Goal: Transaction & Acquisition: Purchase product/service

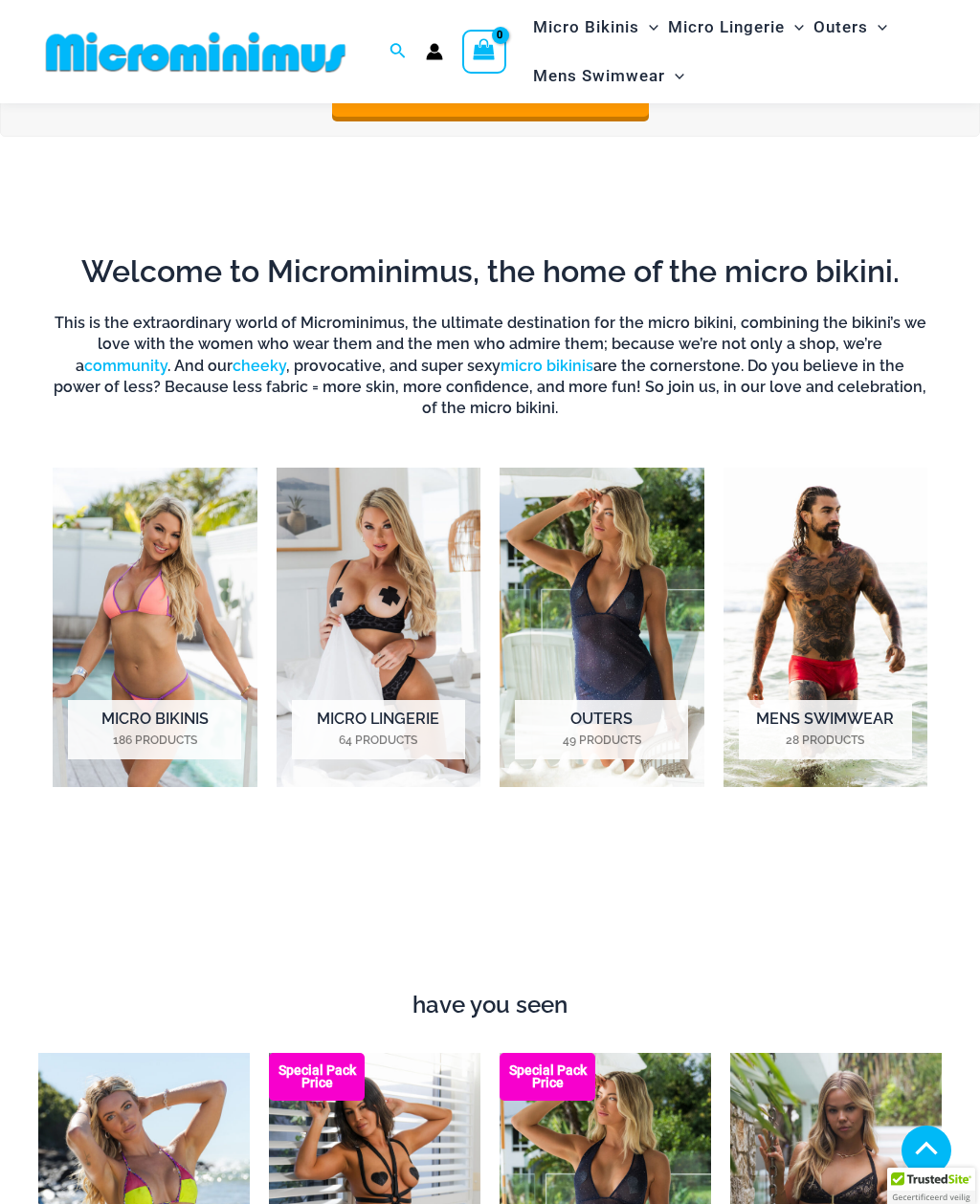
scroll to position [867, 0]
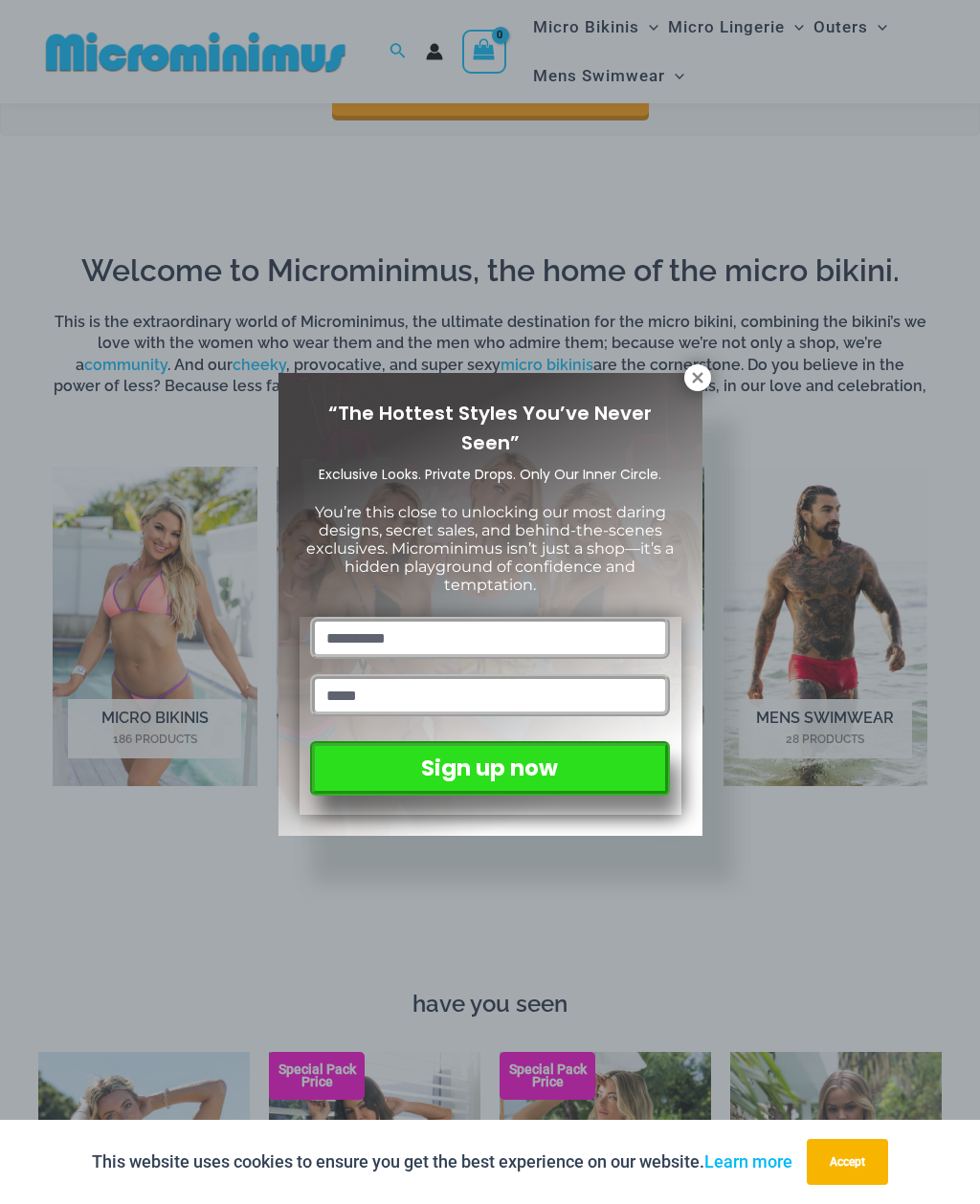
click at [701, 374] on icon at bounding box center [697, 377] width 11 height 11
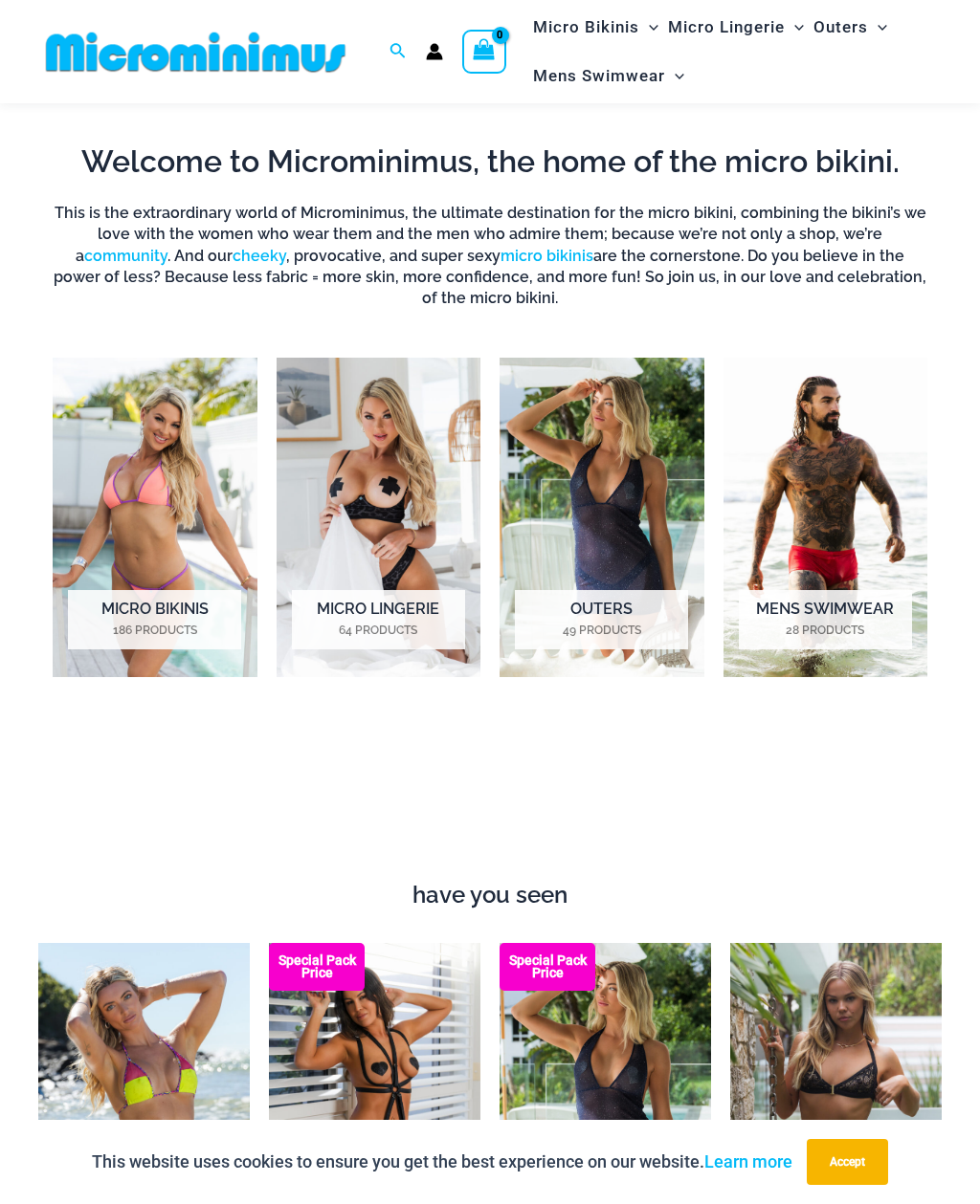
scroll to position [982, 0]
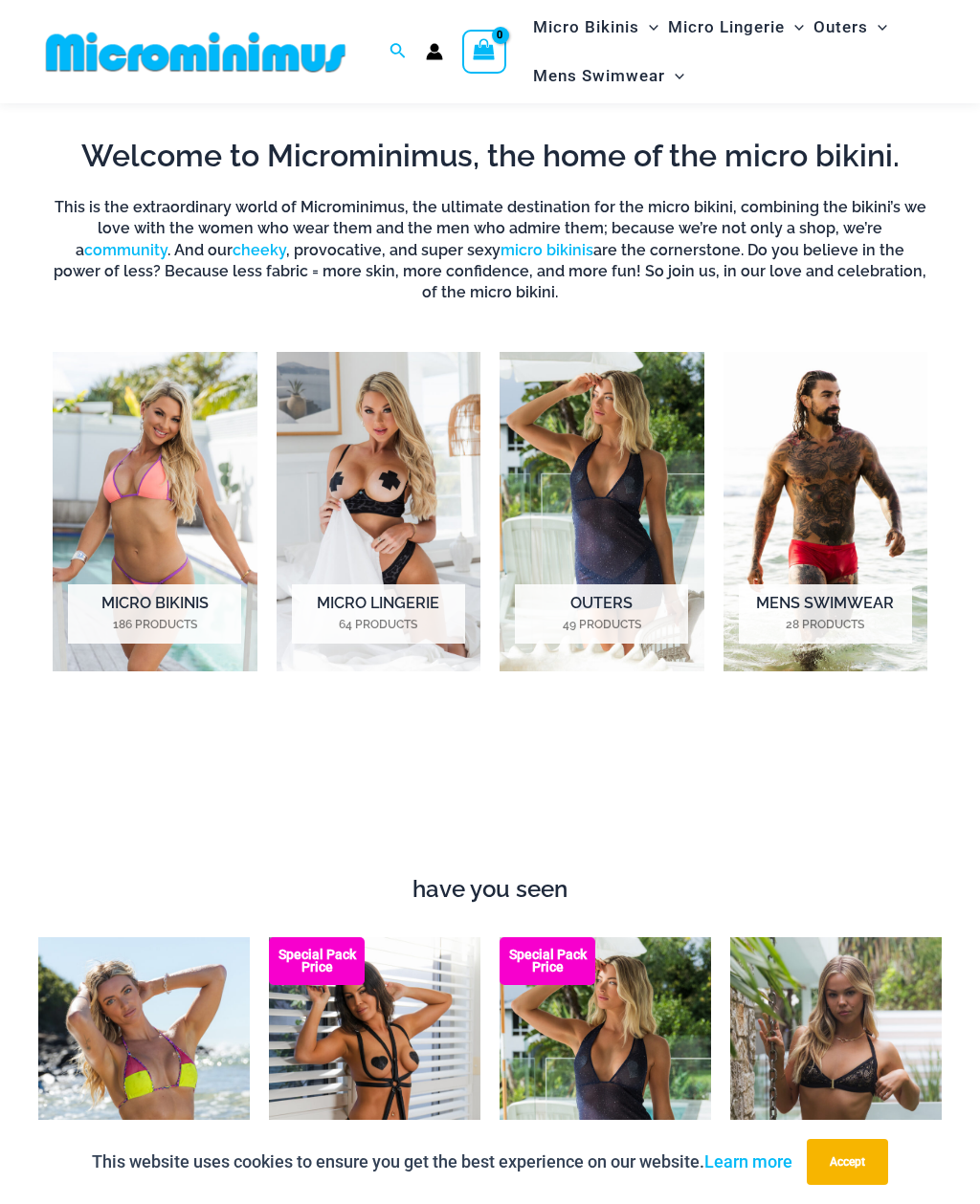
click at [207, 598] on h2 "Micro Bikinis 186 Products" at bounding box center [154, 614] width 173 height 59
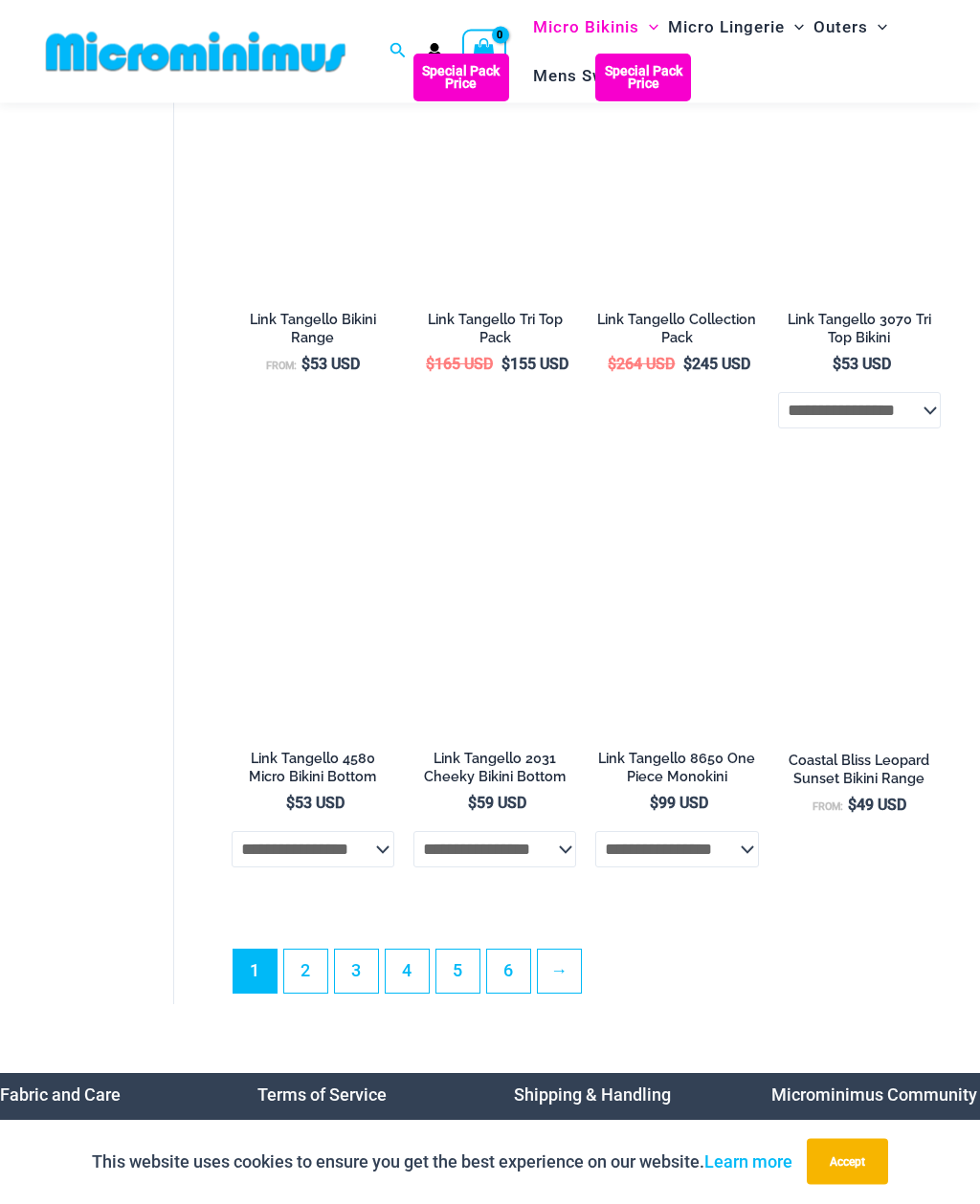
scroll to position [3459, 0]
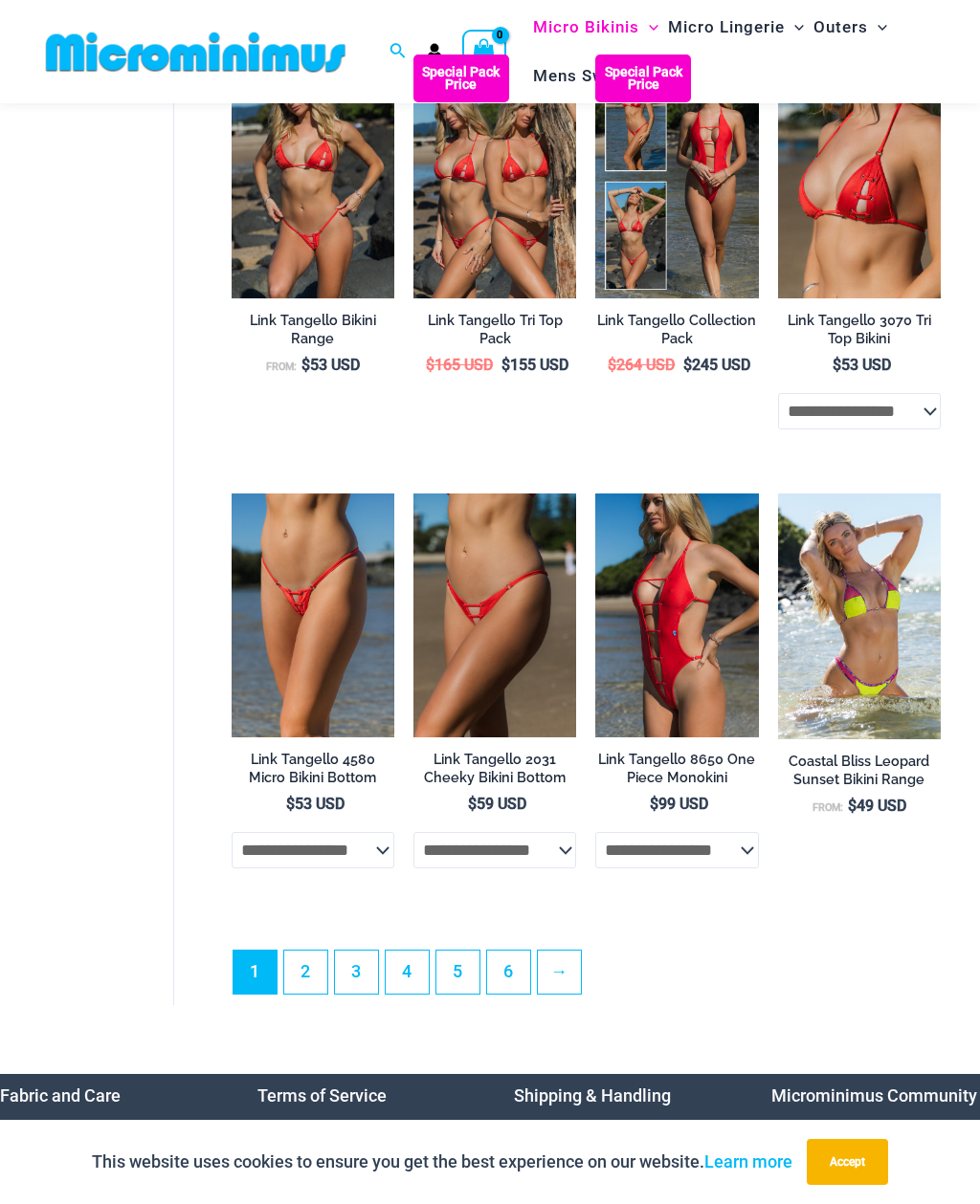
click at [305, 965] on link "2" at bounding box center [306, 972] width 43 height 43
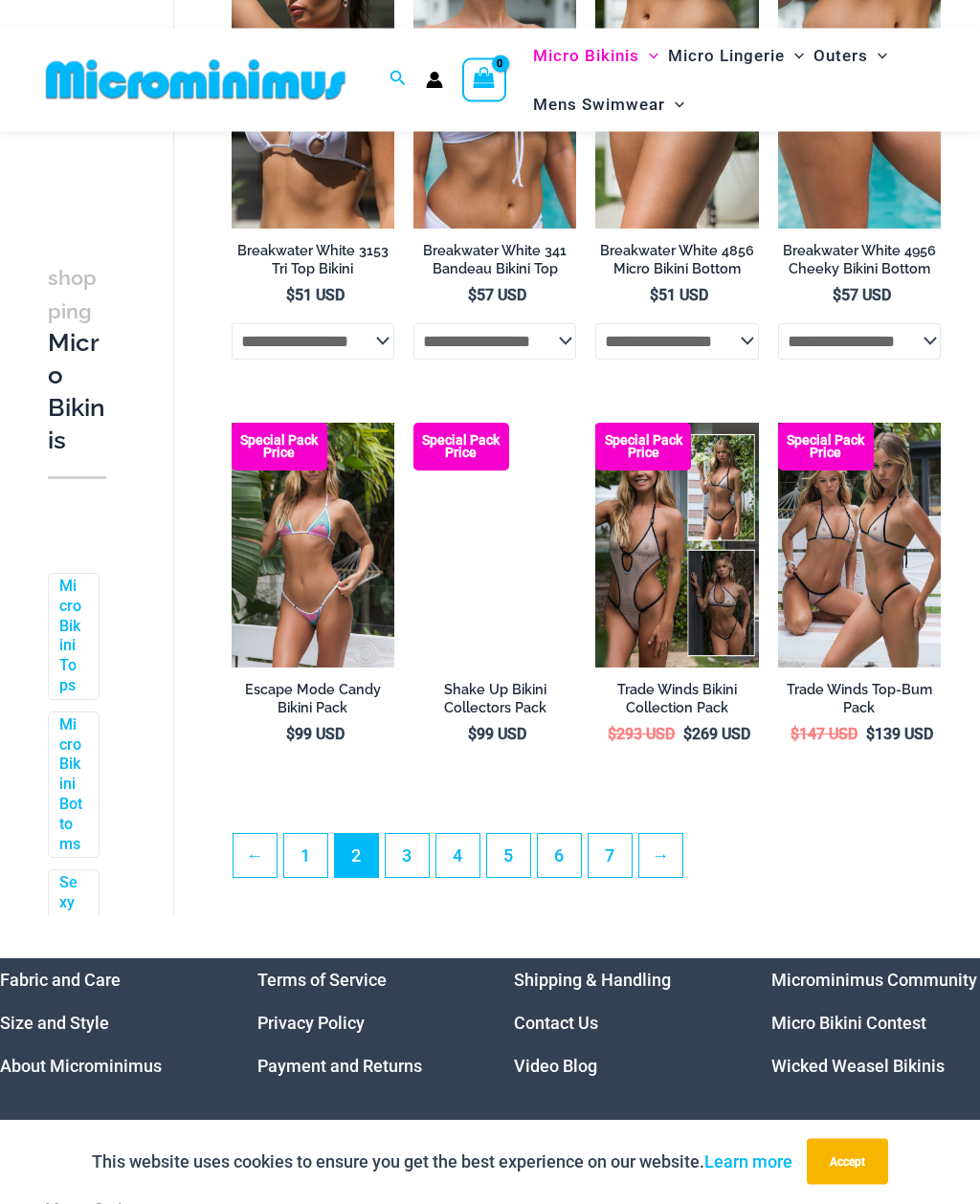
scroll to position [2995, 0]
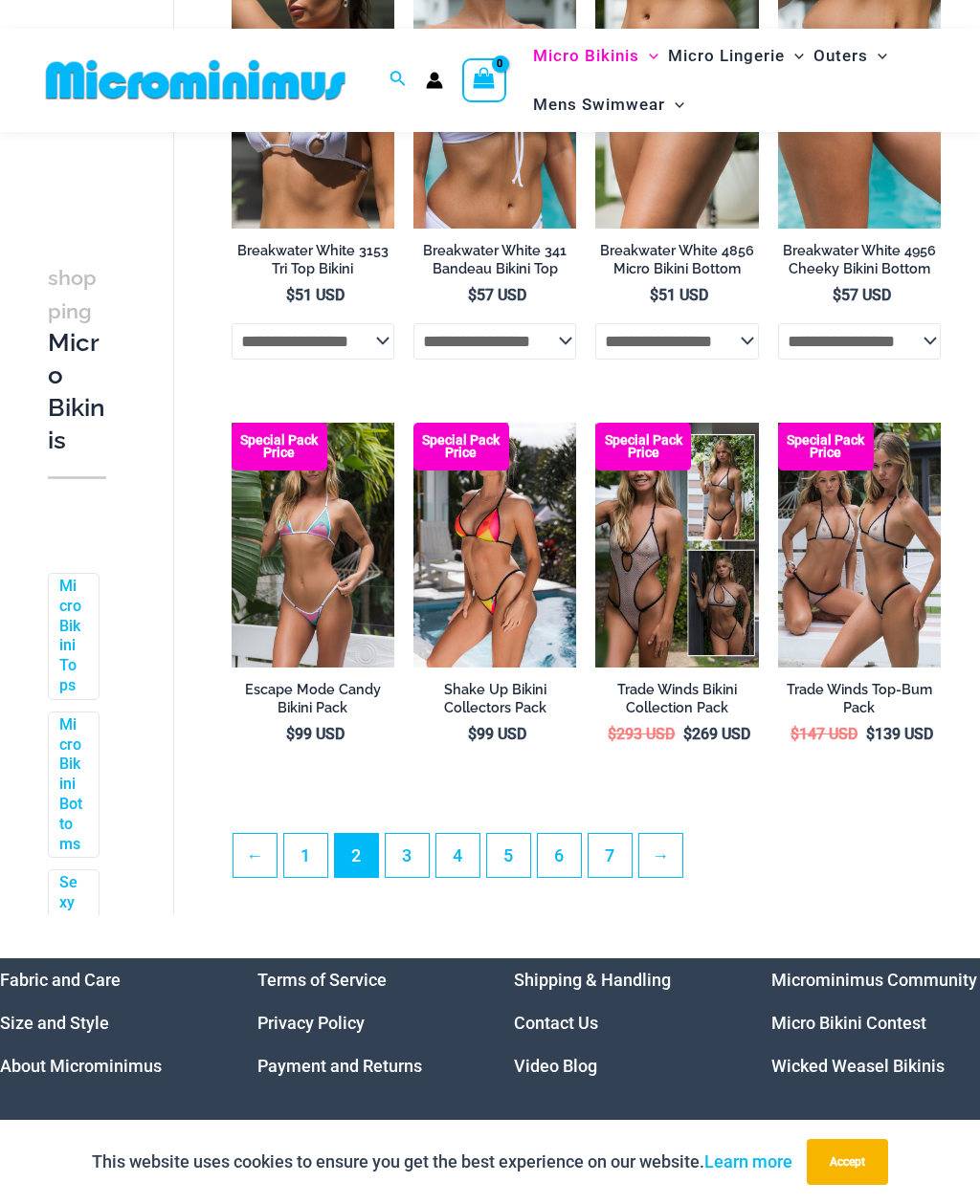
click at [418, 834] on link "3" at bounding box center [407, 856] width 43 height 43
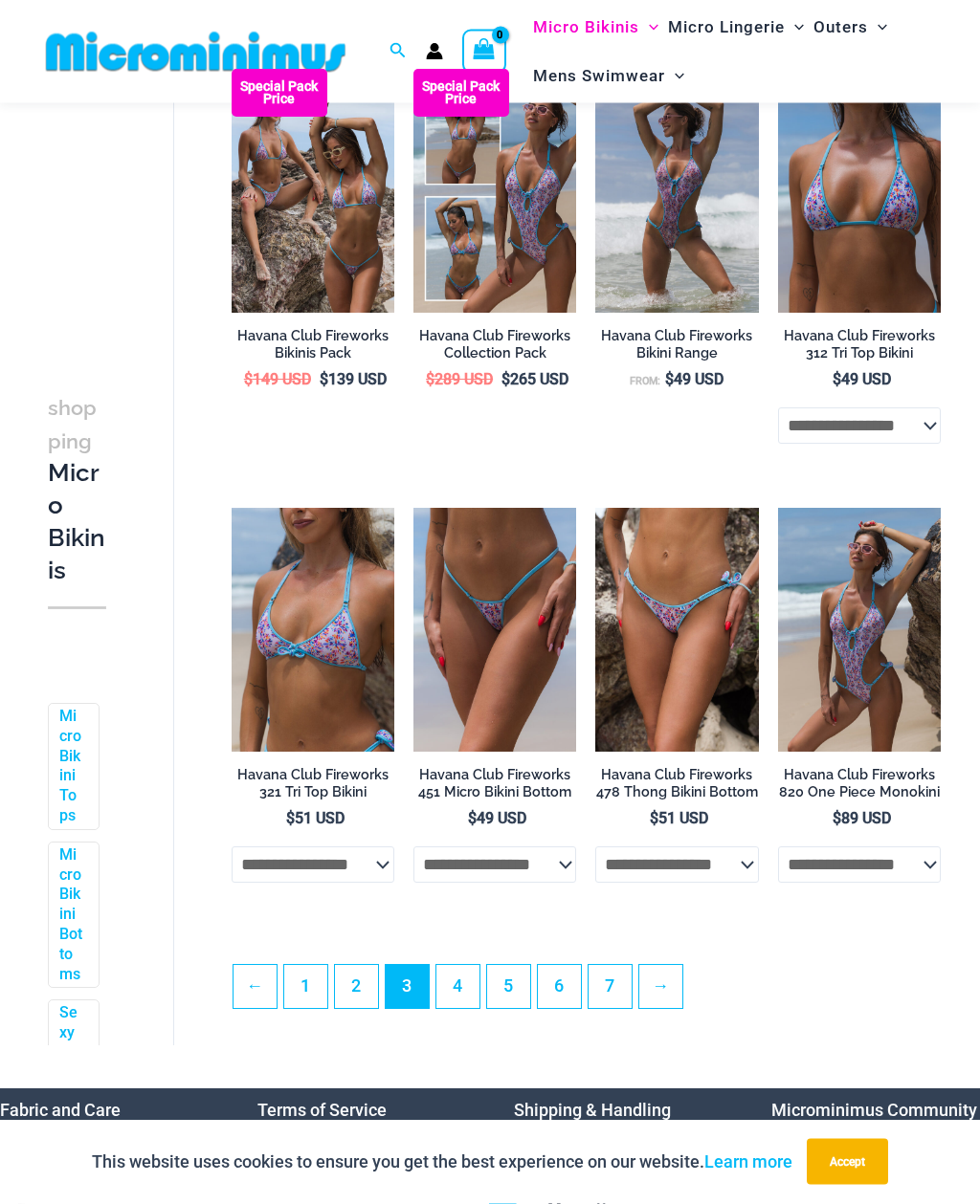
scroll to position [2875, 0]
click at [467, 996] on link "4" at bounding box center [458, 987] width 43 height 43
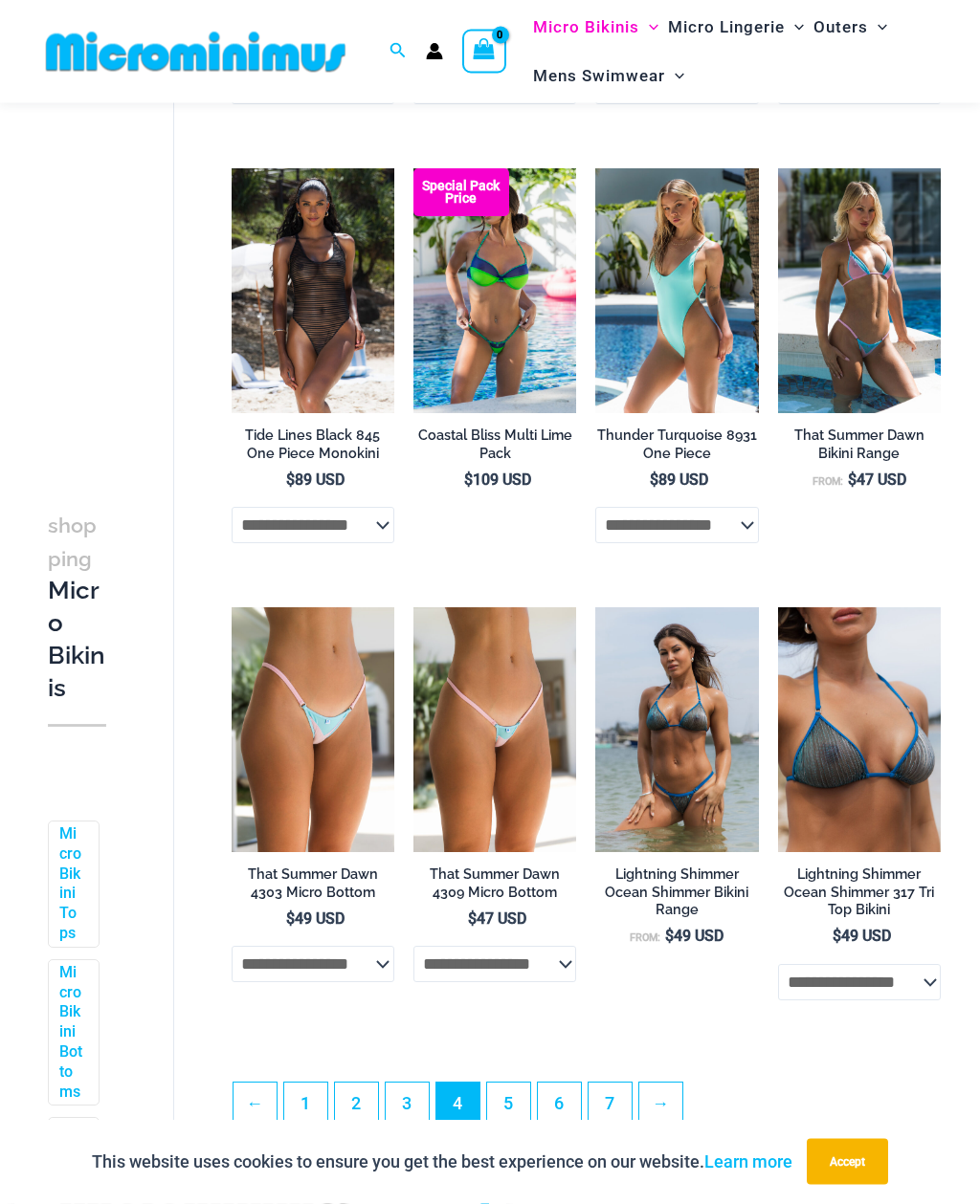
scroll to position [3049, 0]
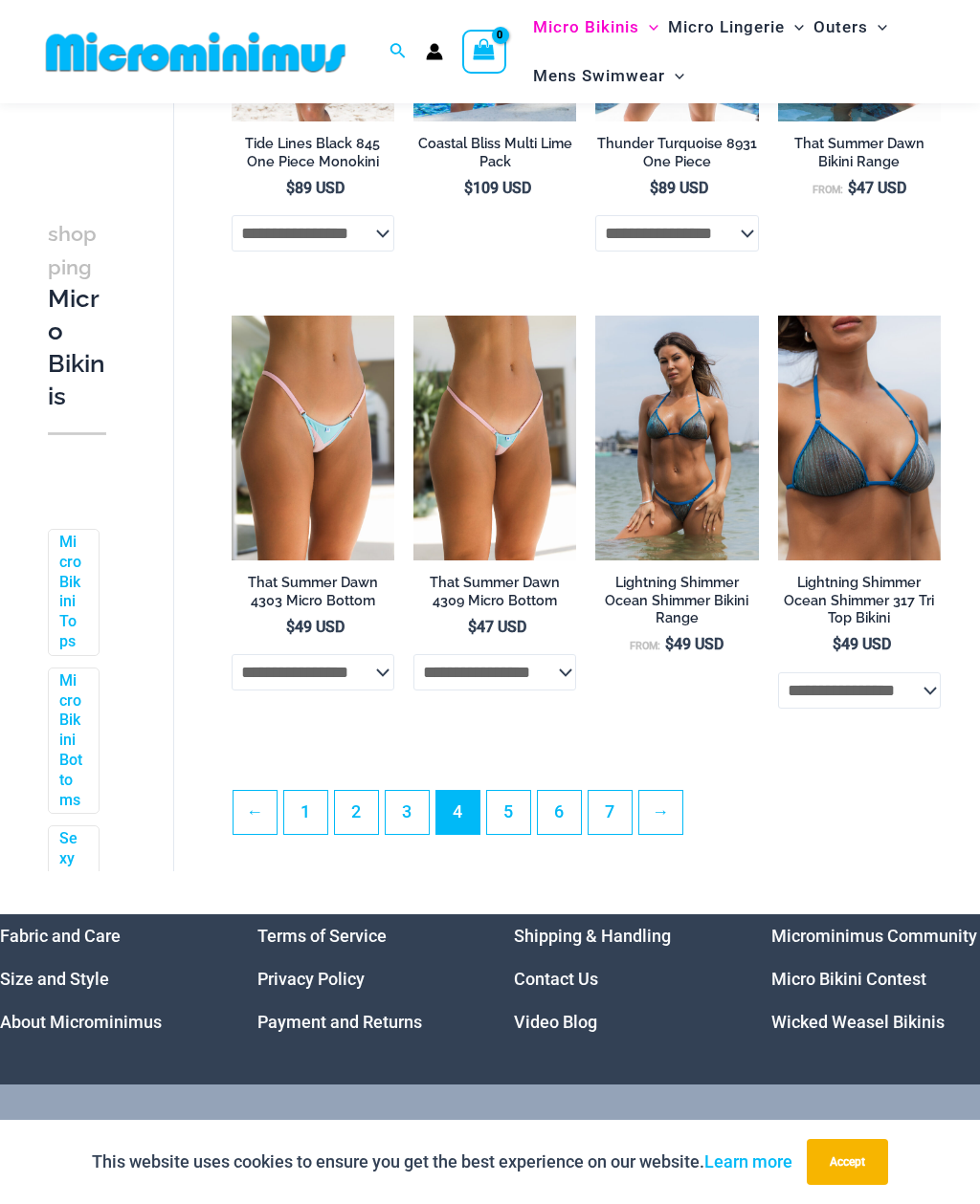
click at [509, 814] on link "5" at bounding box center [508, 813] width 43 height 43
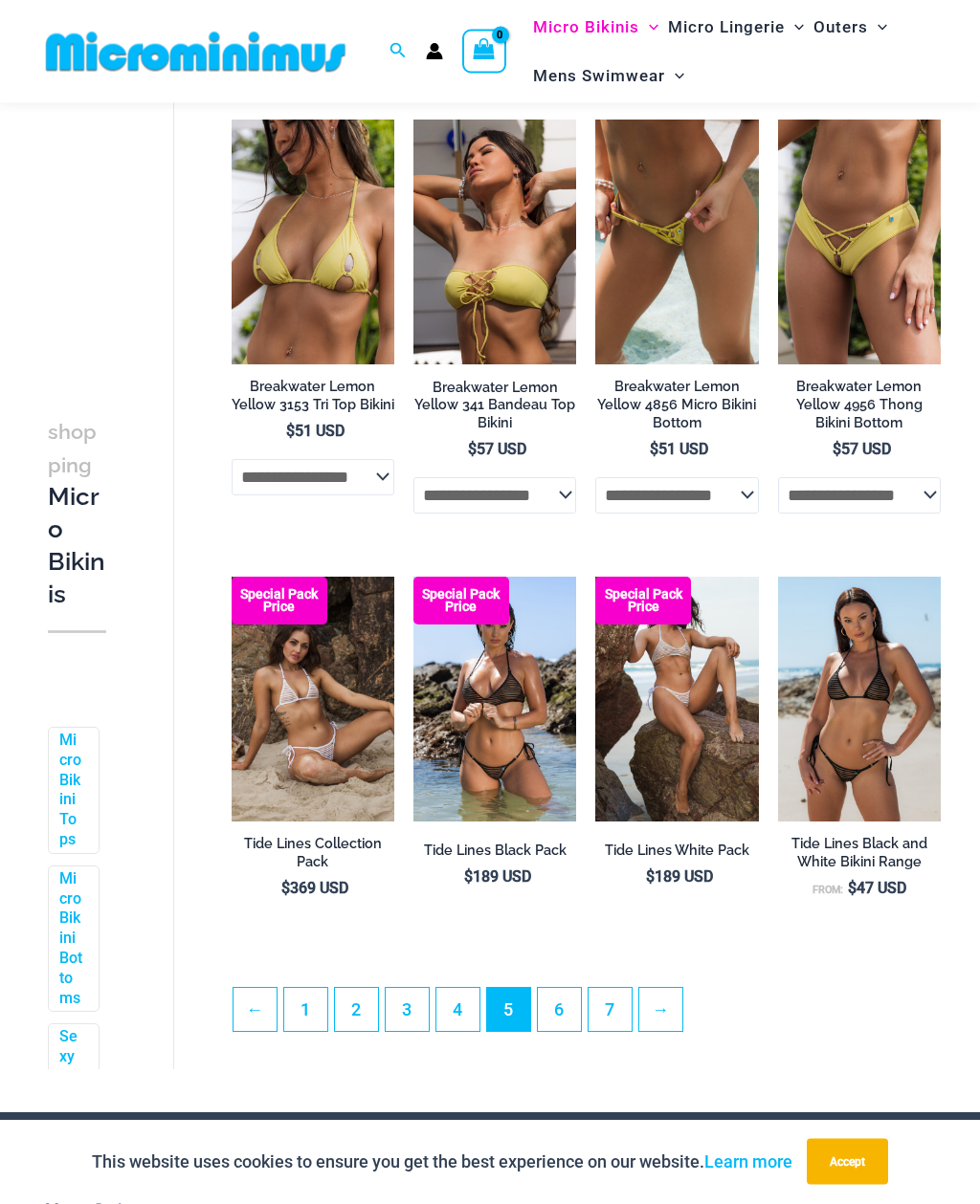
scroll to position [2841, 0]
click at [562, 994] on link "6" at bounding box center [559, 1009] width 43 height 43
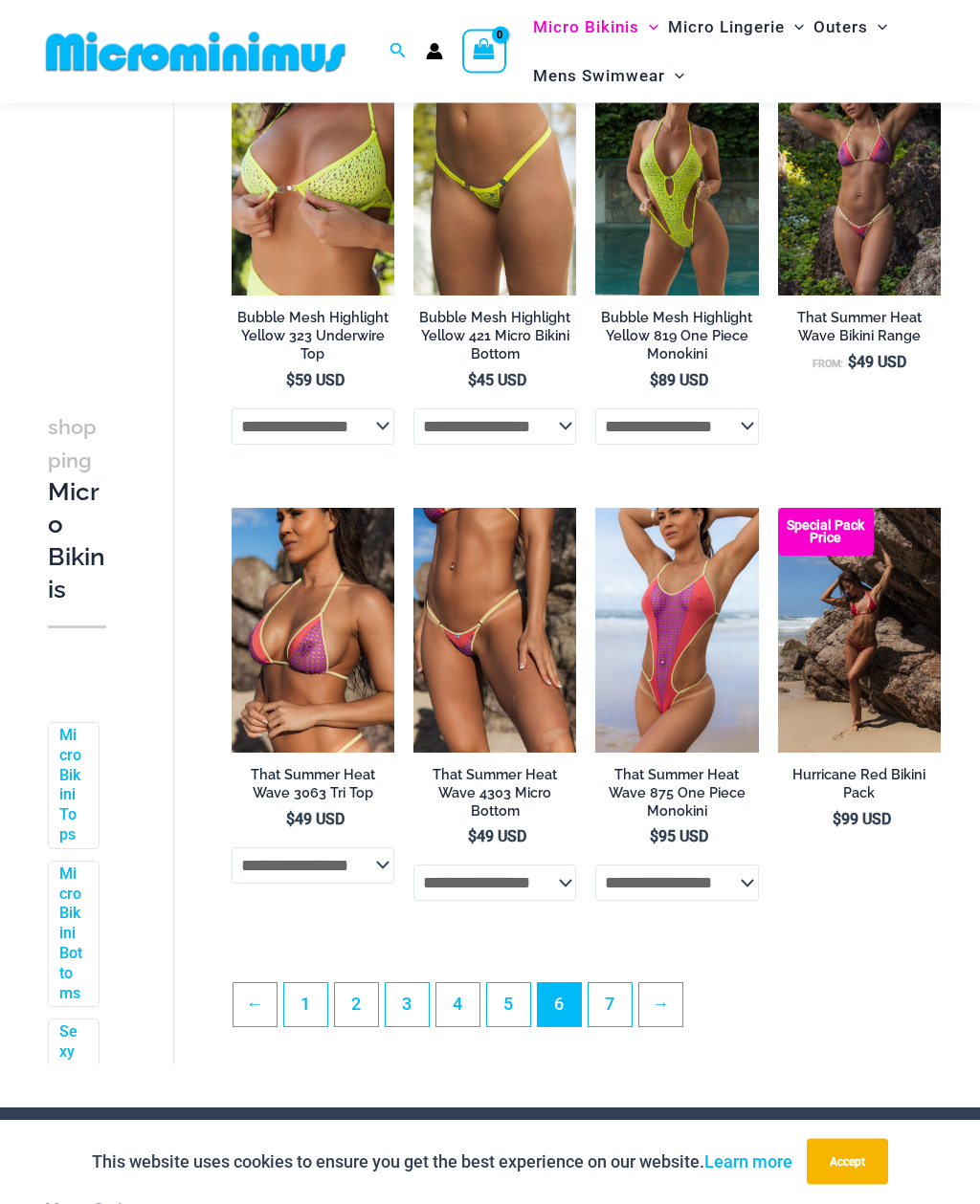
scroll to position [2908, 0]
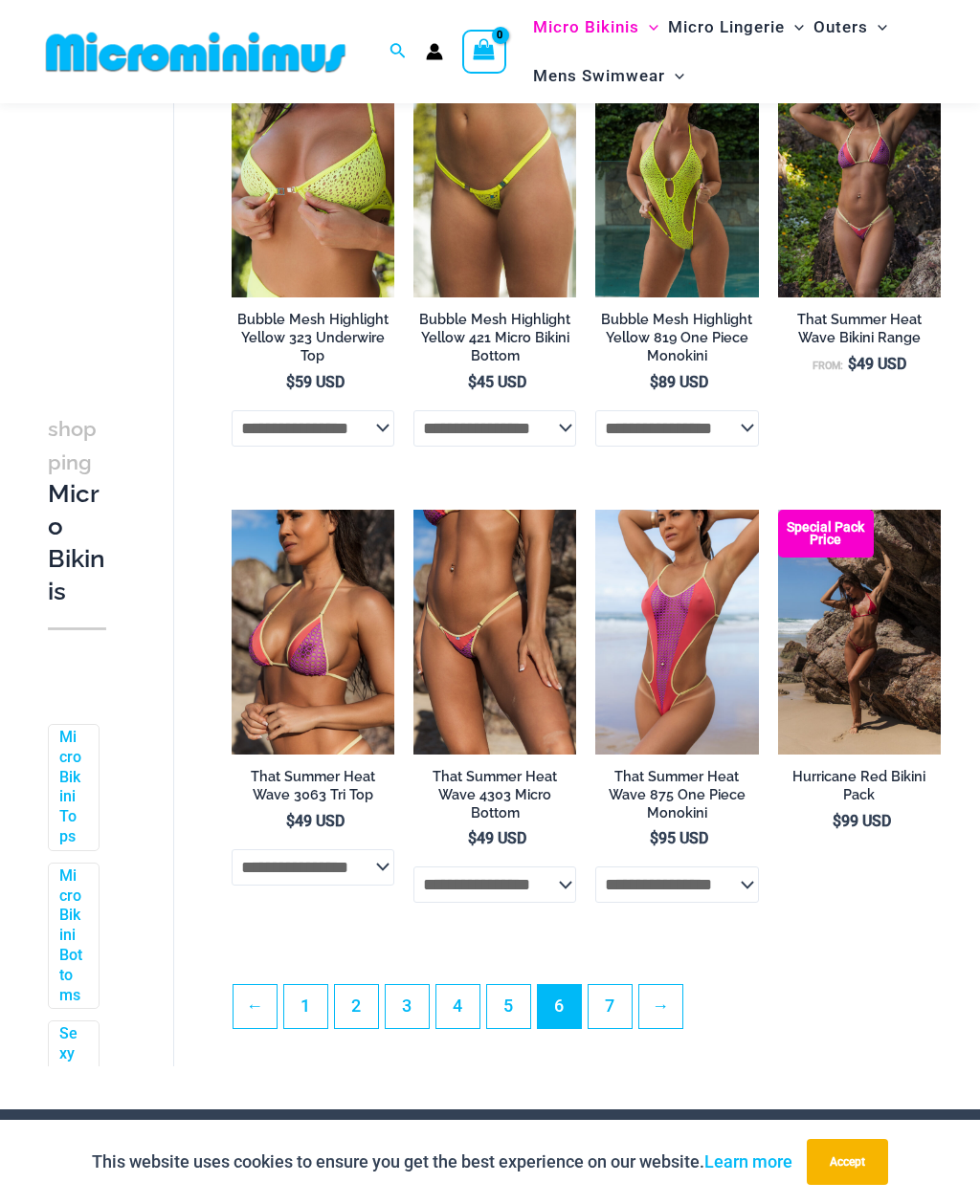
click at [627, 993] on link "7" at bounding box center [610, 1006] width 43 height 43
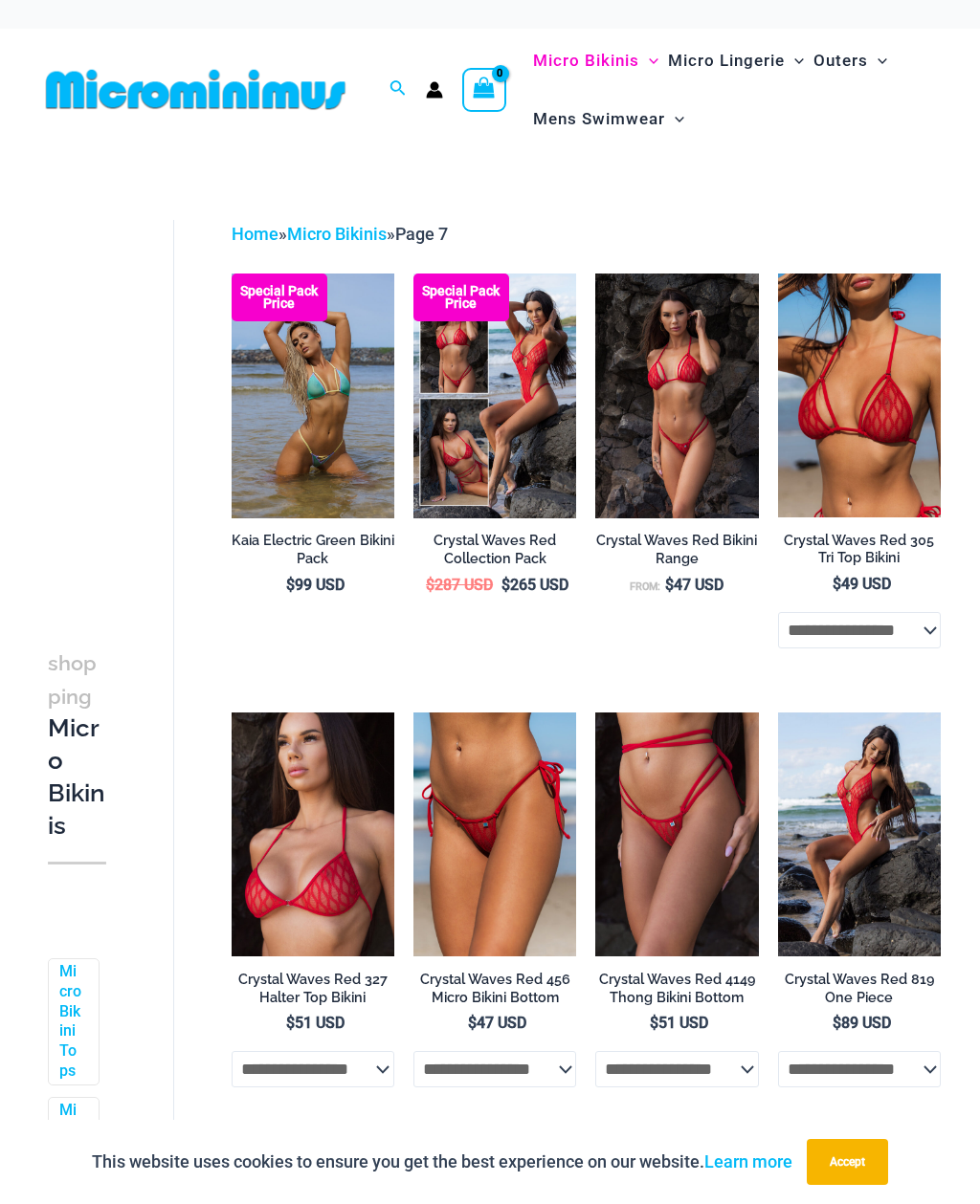
click at [261, 228] on link "Home" at bounding box center [256, 234] width 47 height 20
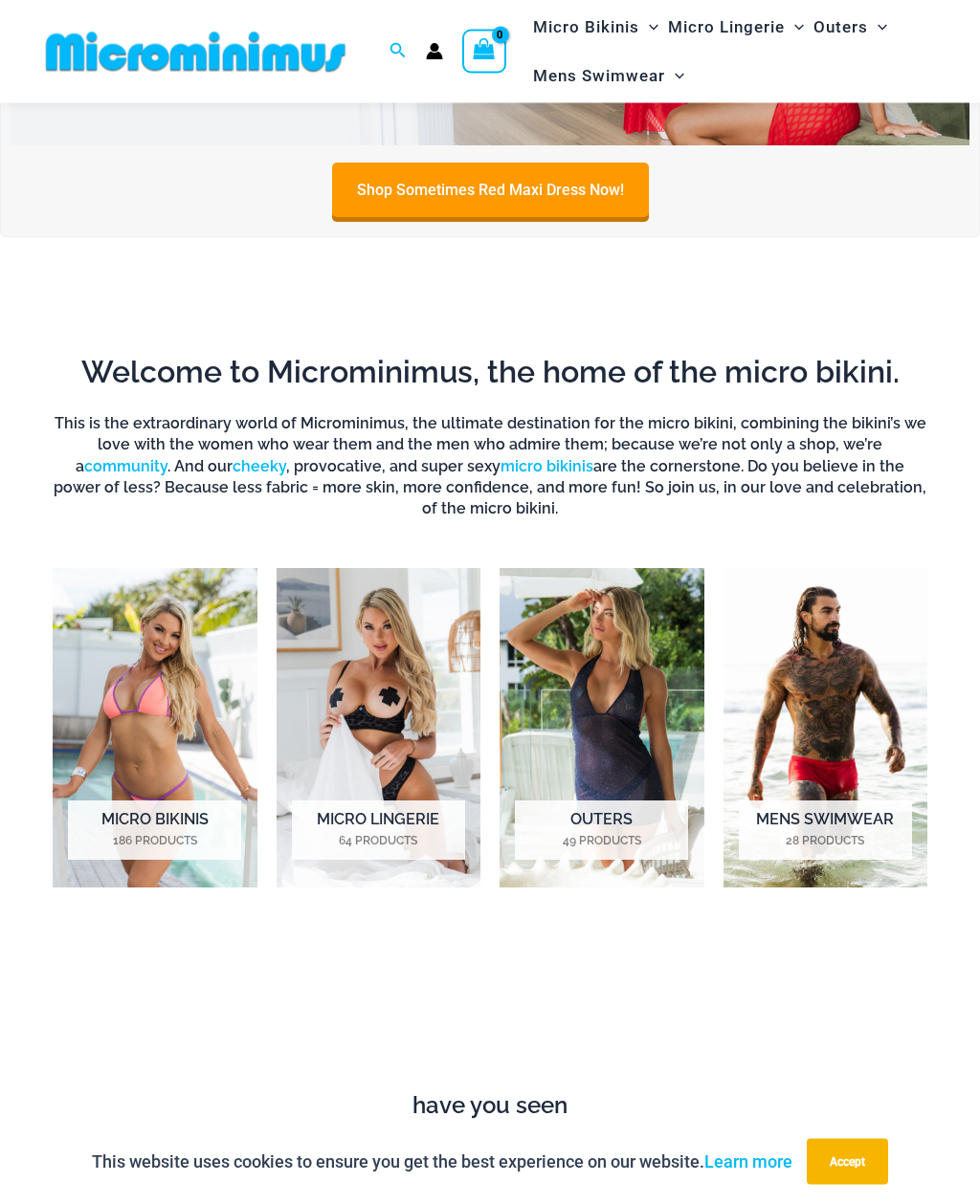
scroll to position [764, 0]
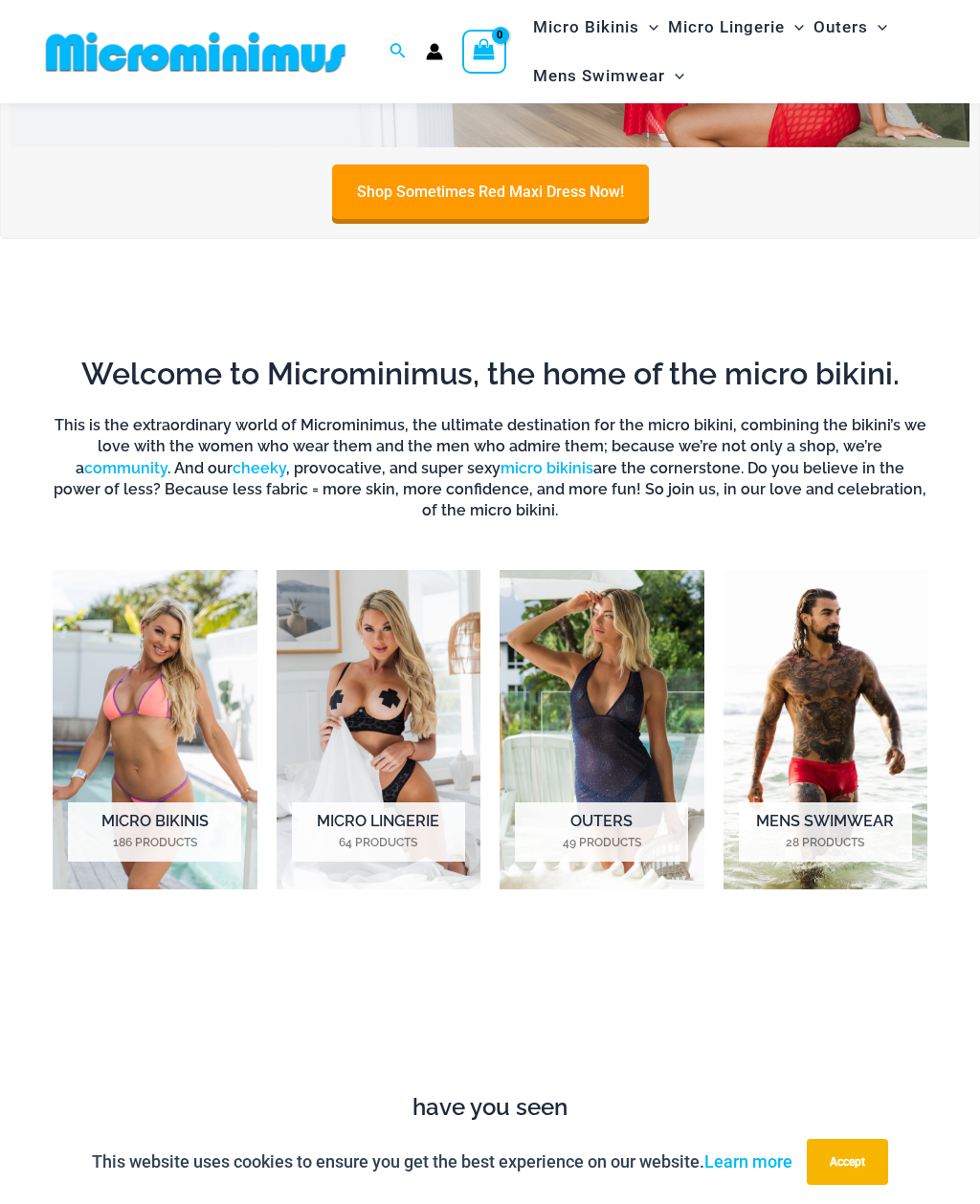
click at [378, 814] on h2 "Micro Lingerie 64 Products" at bounding box center [378, 832] width 173 height 59
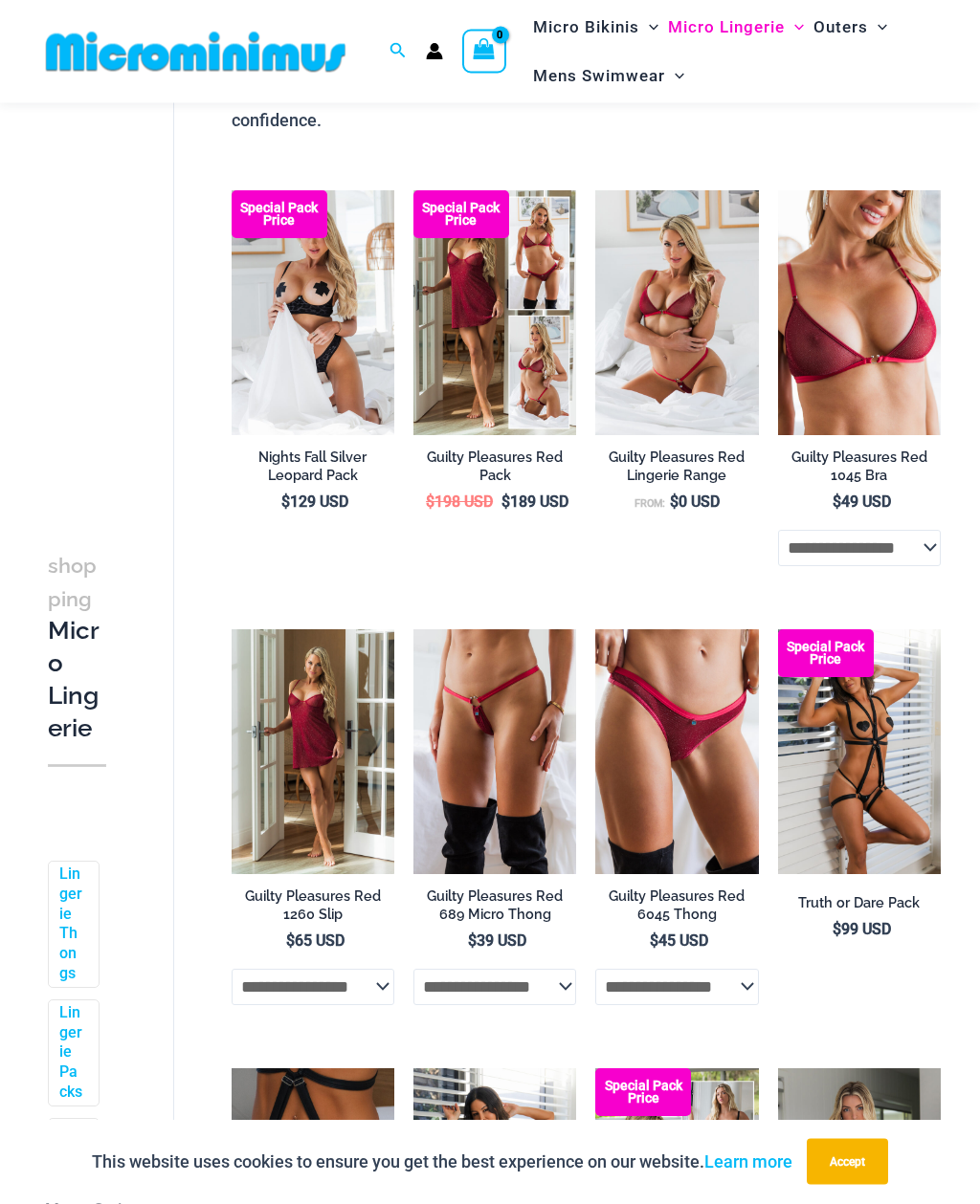
scroll to position [266, 0]
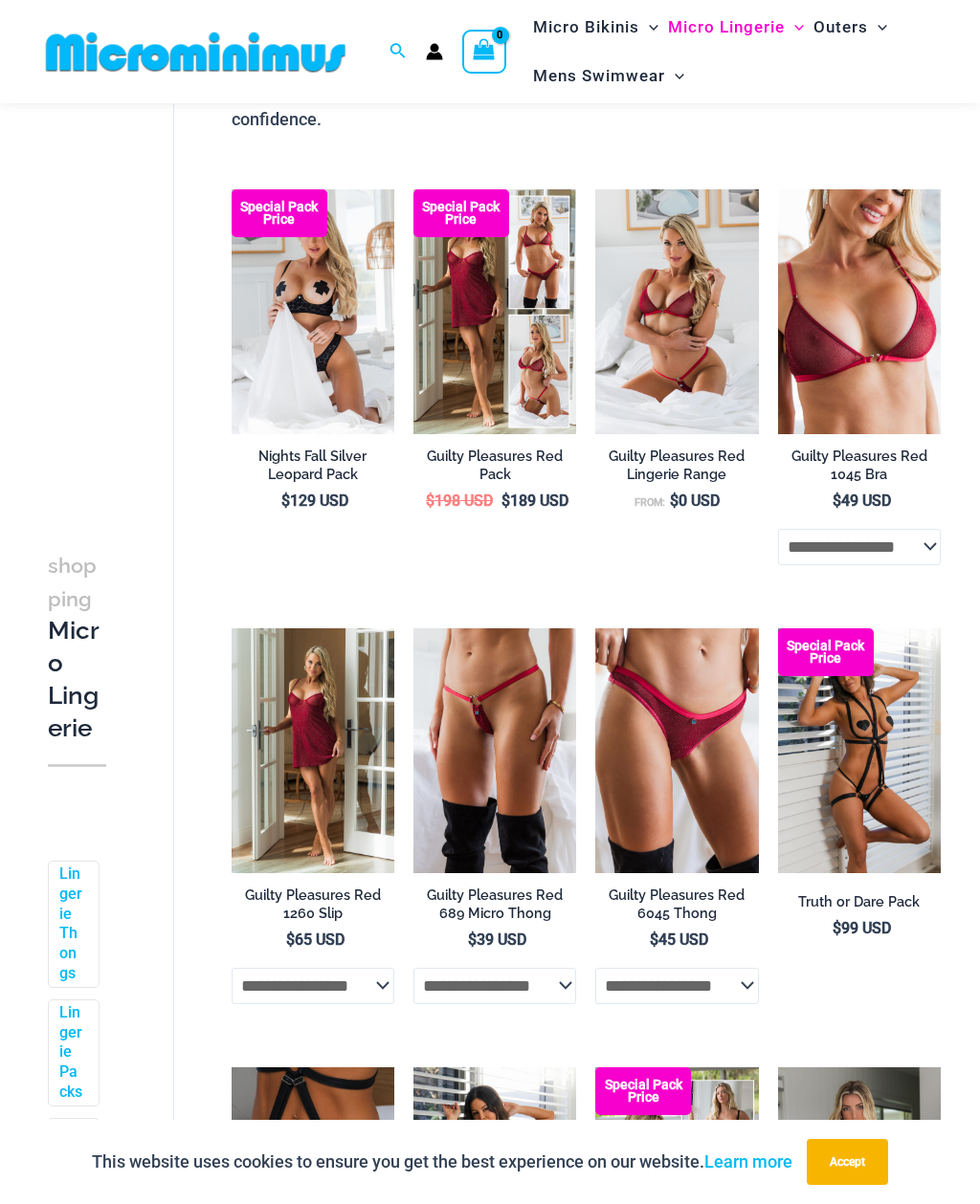
click at [413, 628] on img at bounding box center [413, 628] width 0 height 0
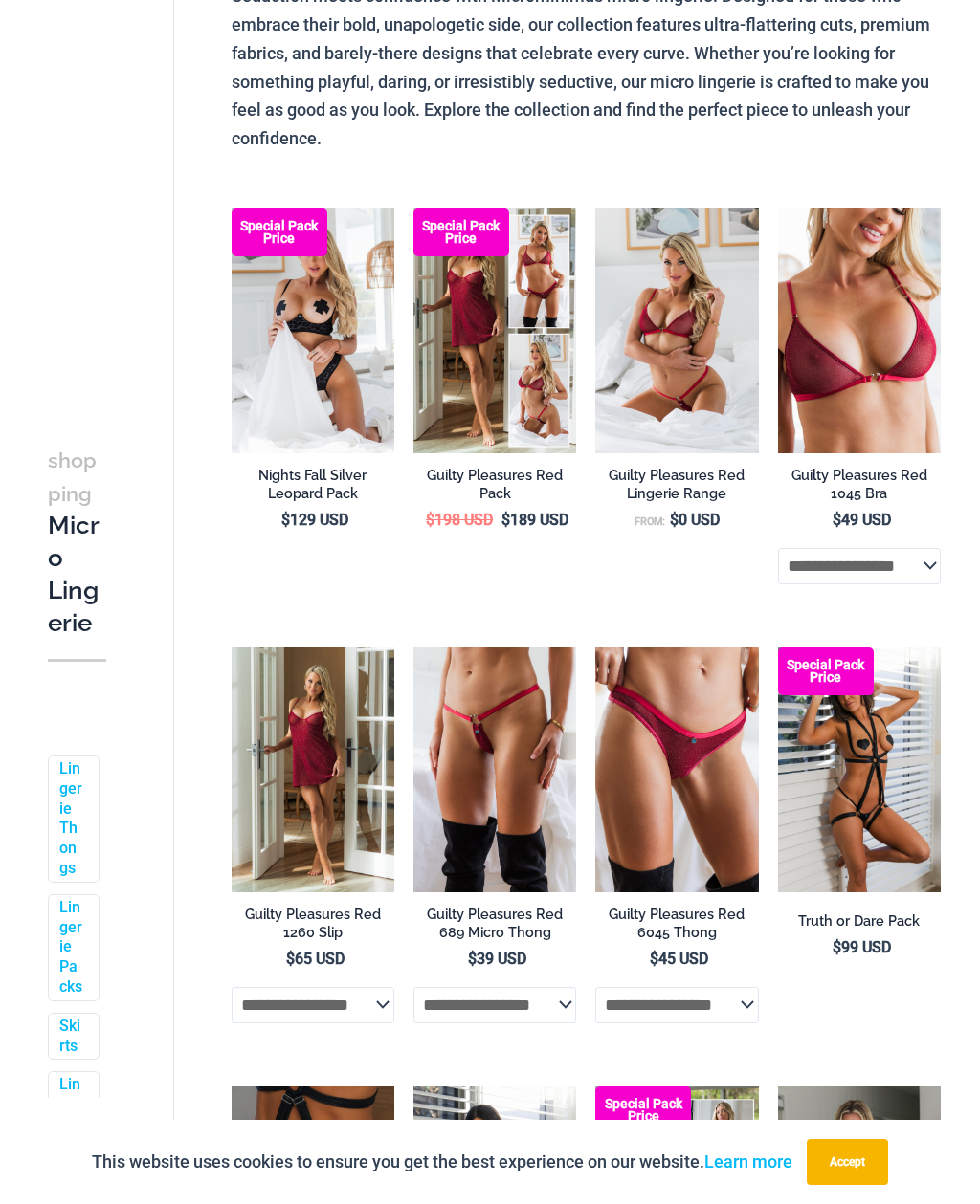
scroll to position [328, 0]
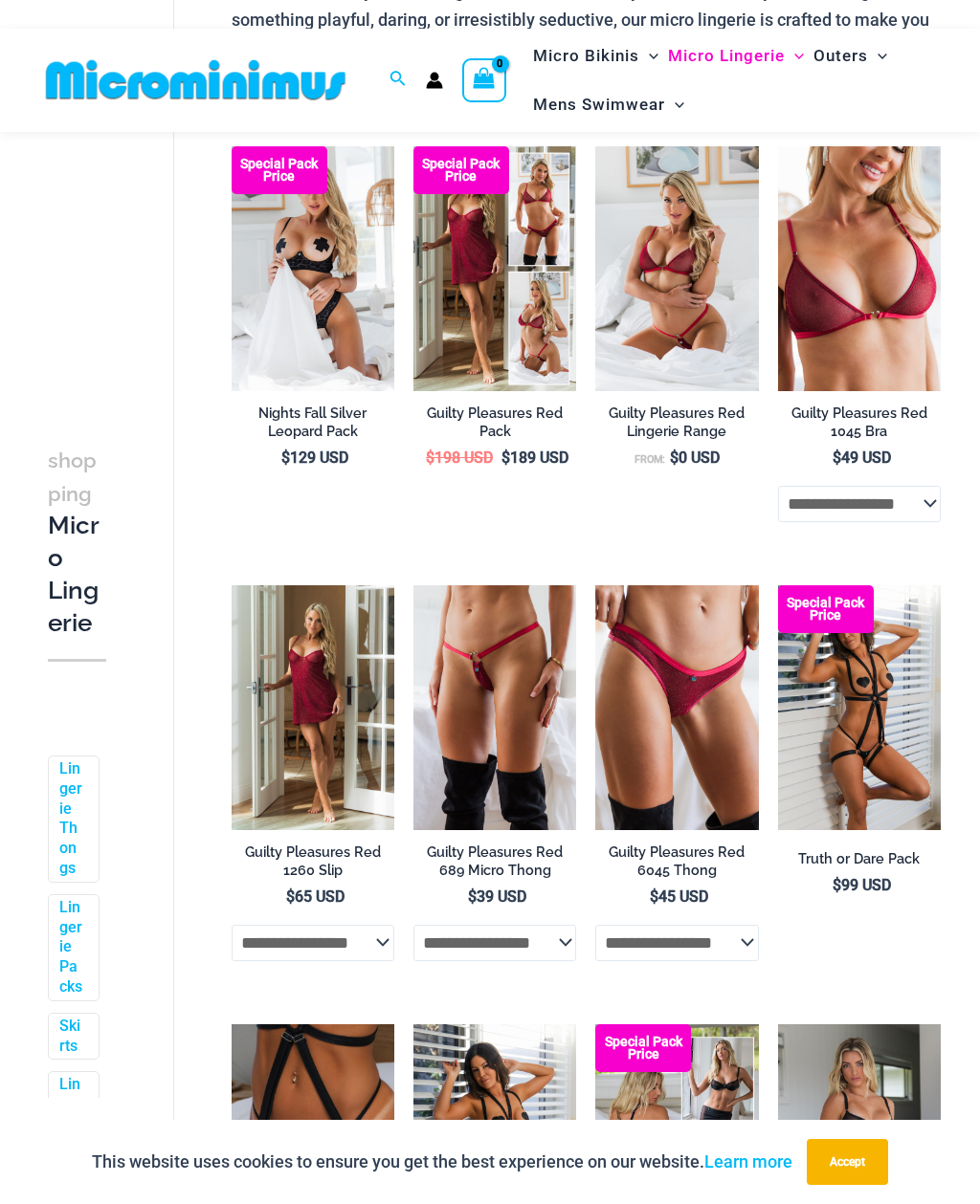
click at [595, 146] on img at bounding box center [595, 146] width 0 height 0
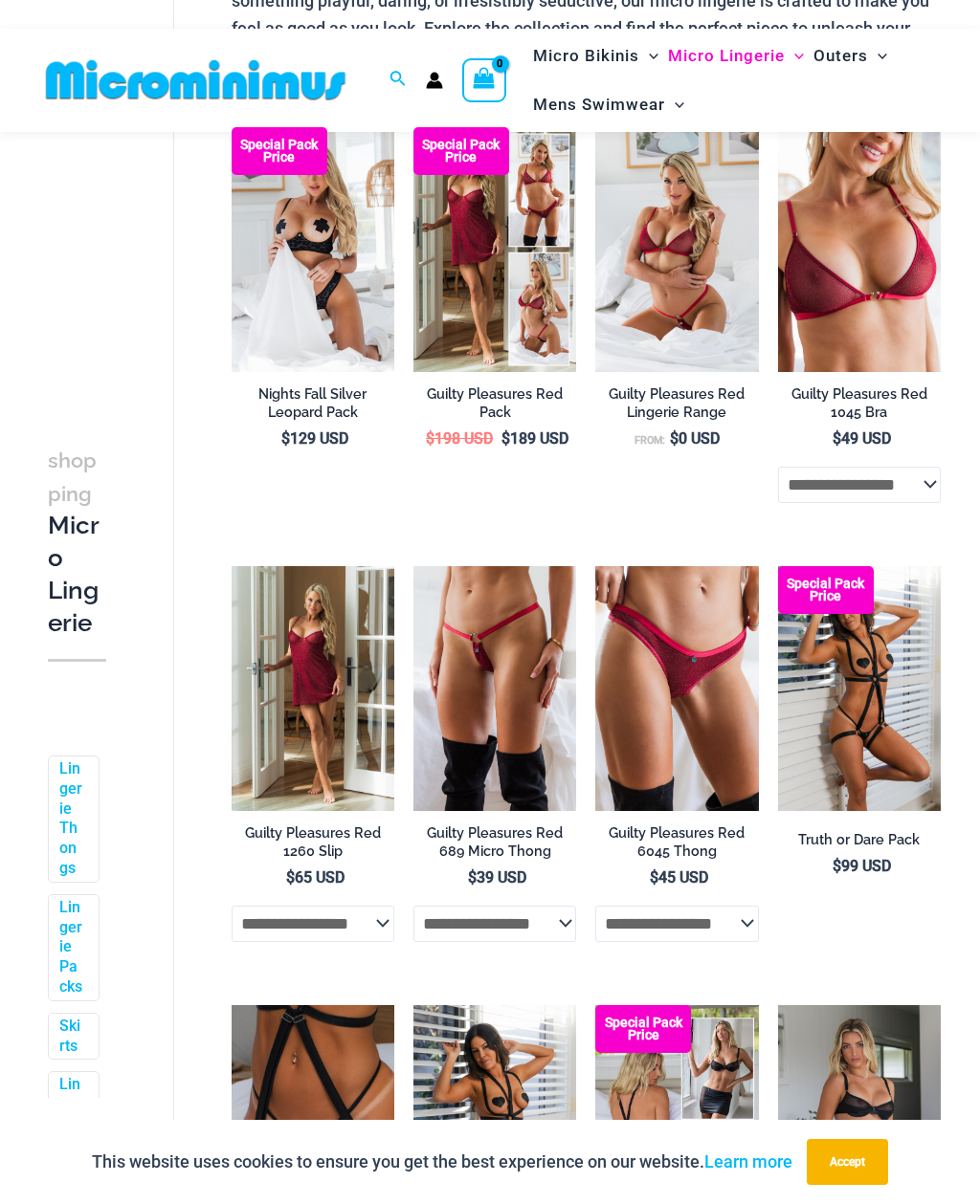
click at [778, 127] on img at bounding box center [778, 127] width 0 height 0
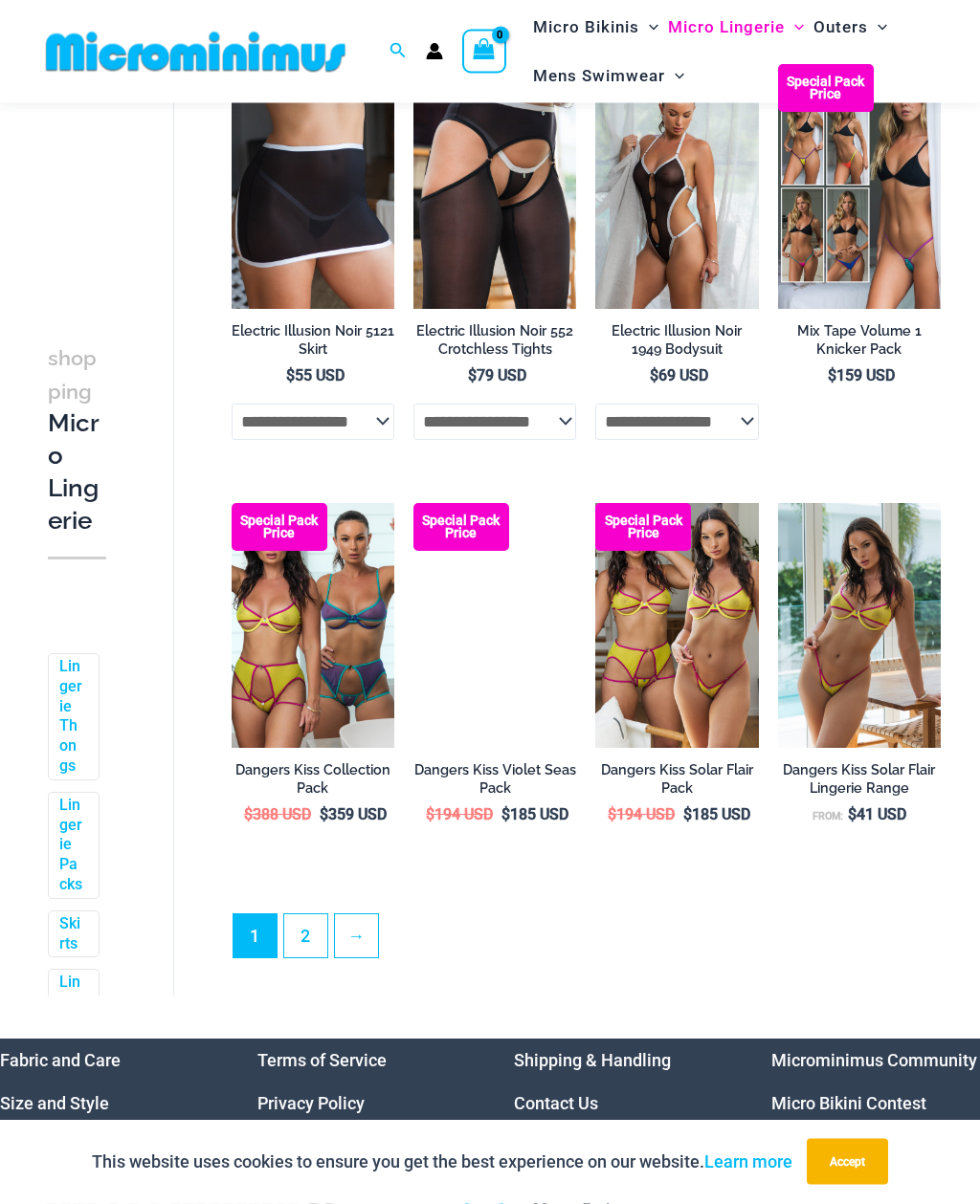
scroll to position [3026, 0]
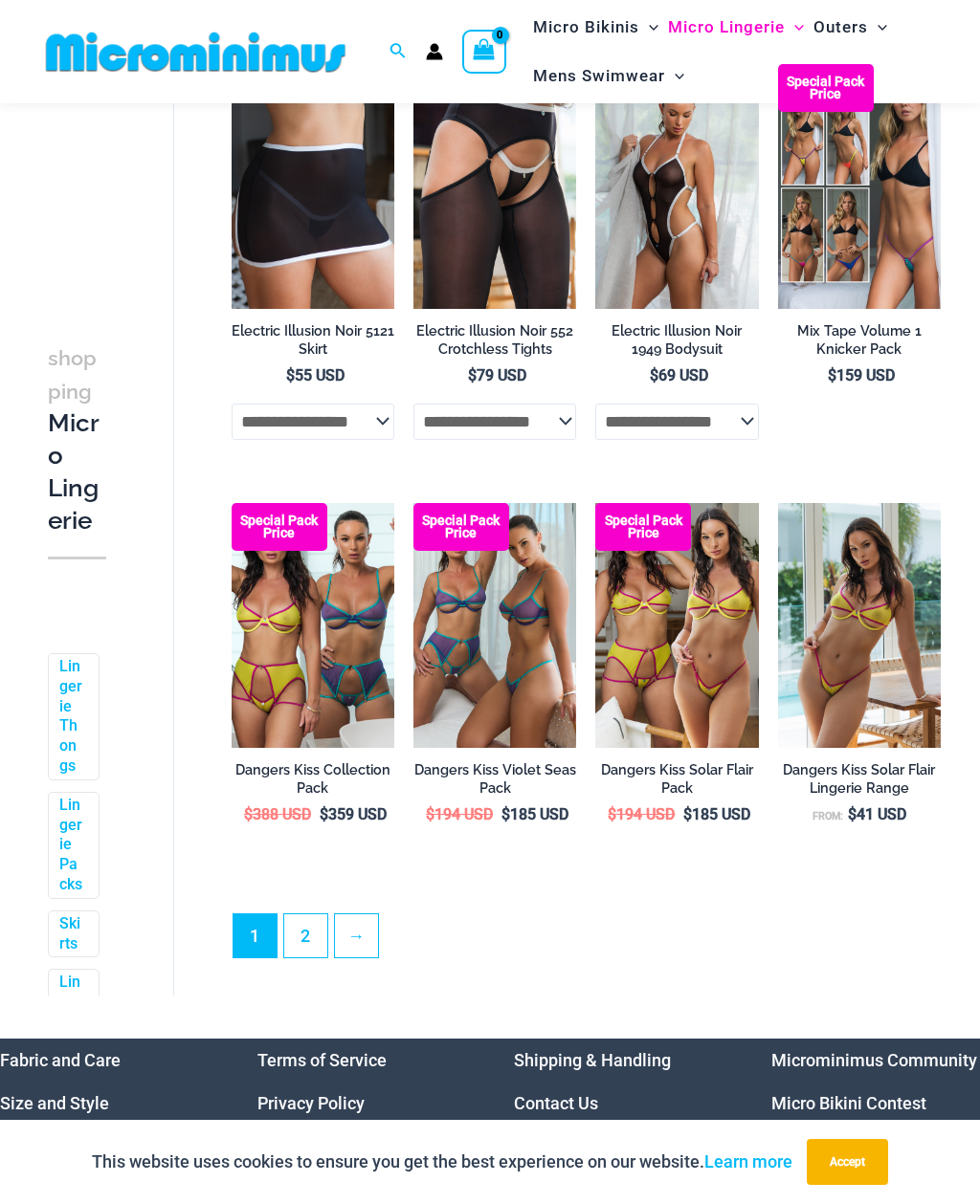
click at [300, 954] on link "2" at bounding box center [306, 936] width 43 height 43
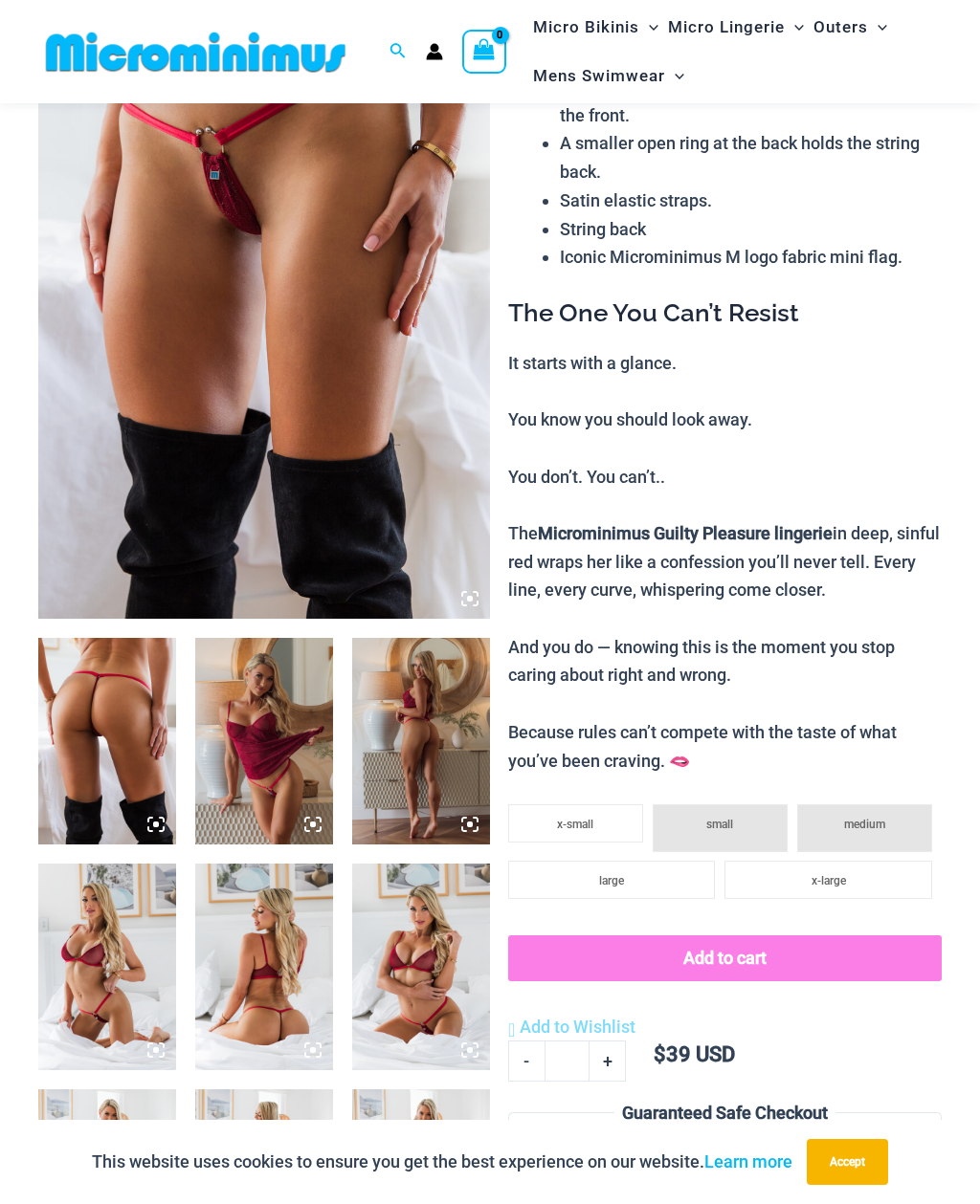
scroll to position [172, 0]
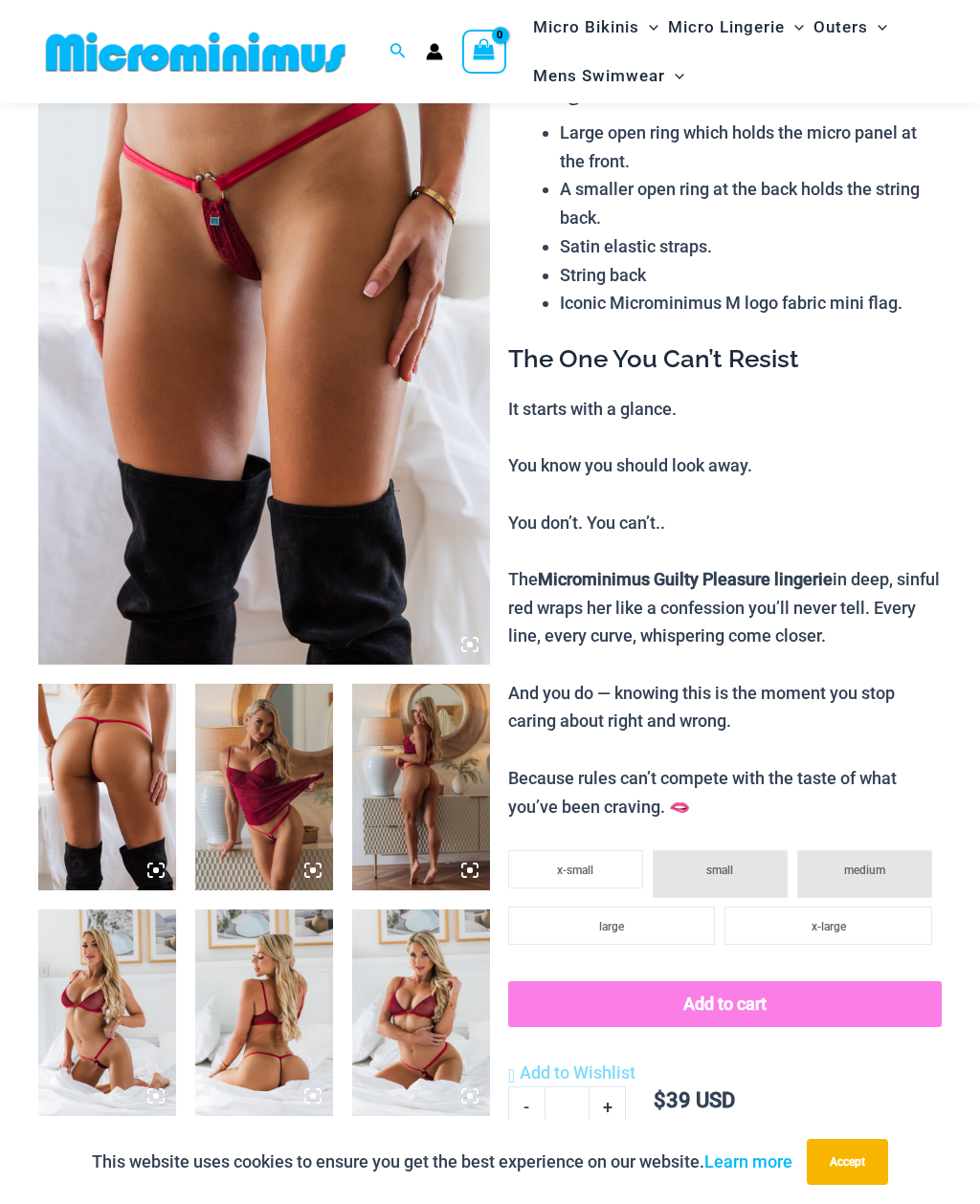
click at [169, 868] on img at bounding box center [107, 787] width 138 height 206
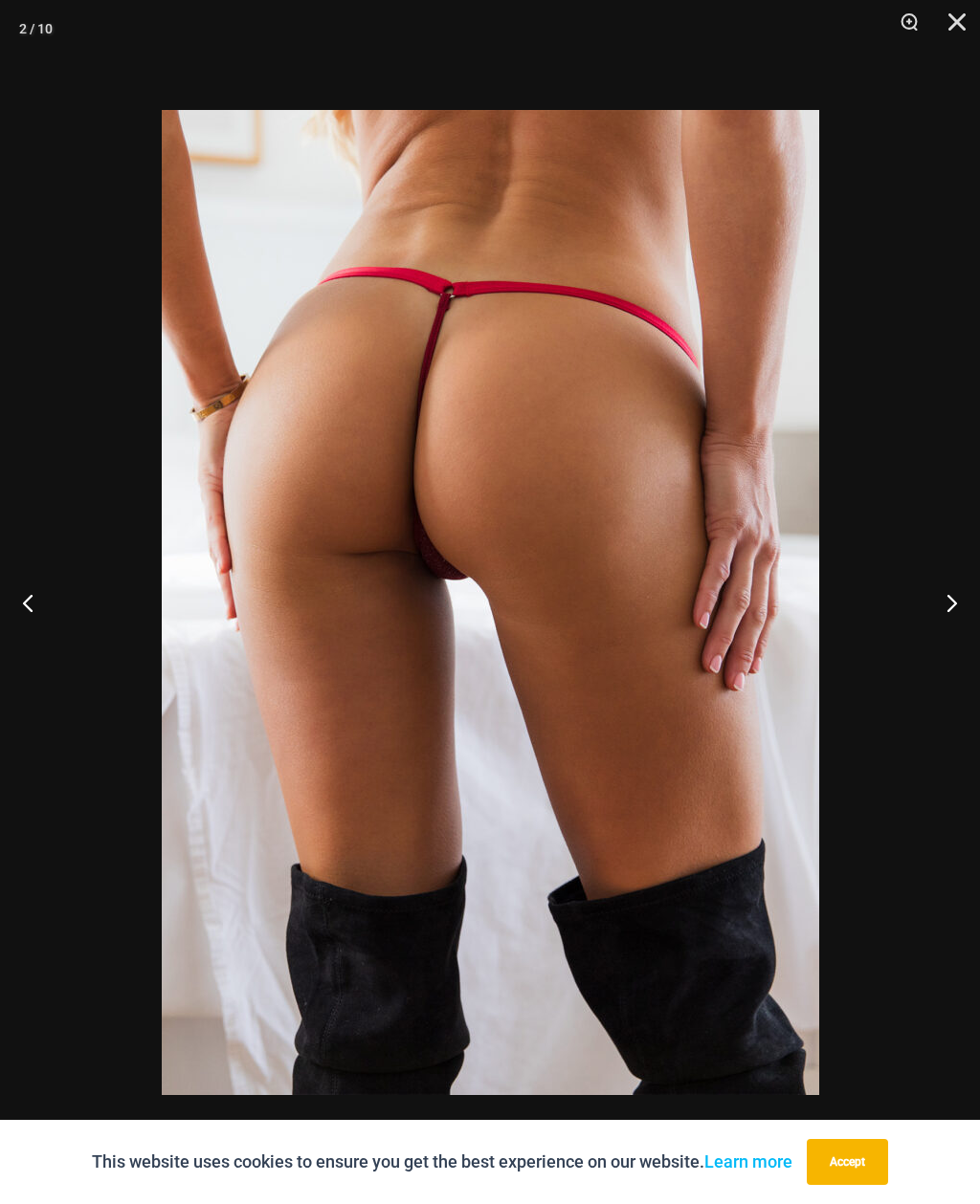
click at [938, 602] on button "Next" at bounding box center [944, 602] width 72 height 95
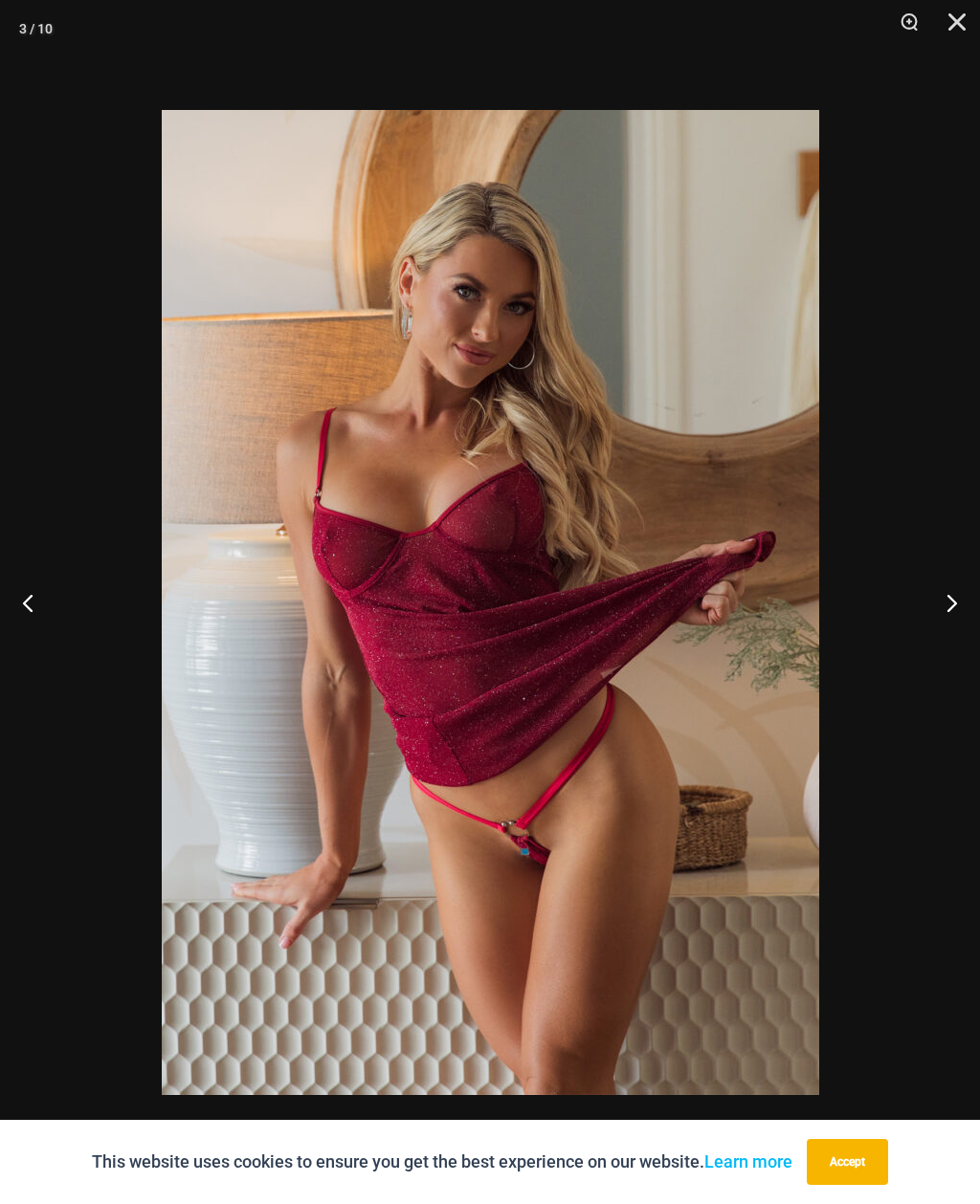
click at [936, 612] on button "Next" at bounding box center [944, 602] width 72 height 95
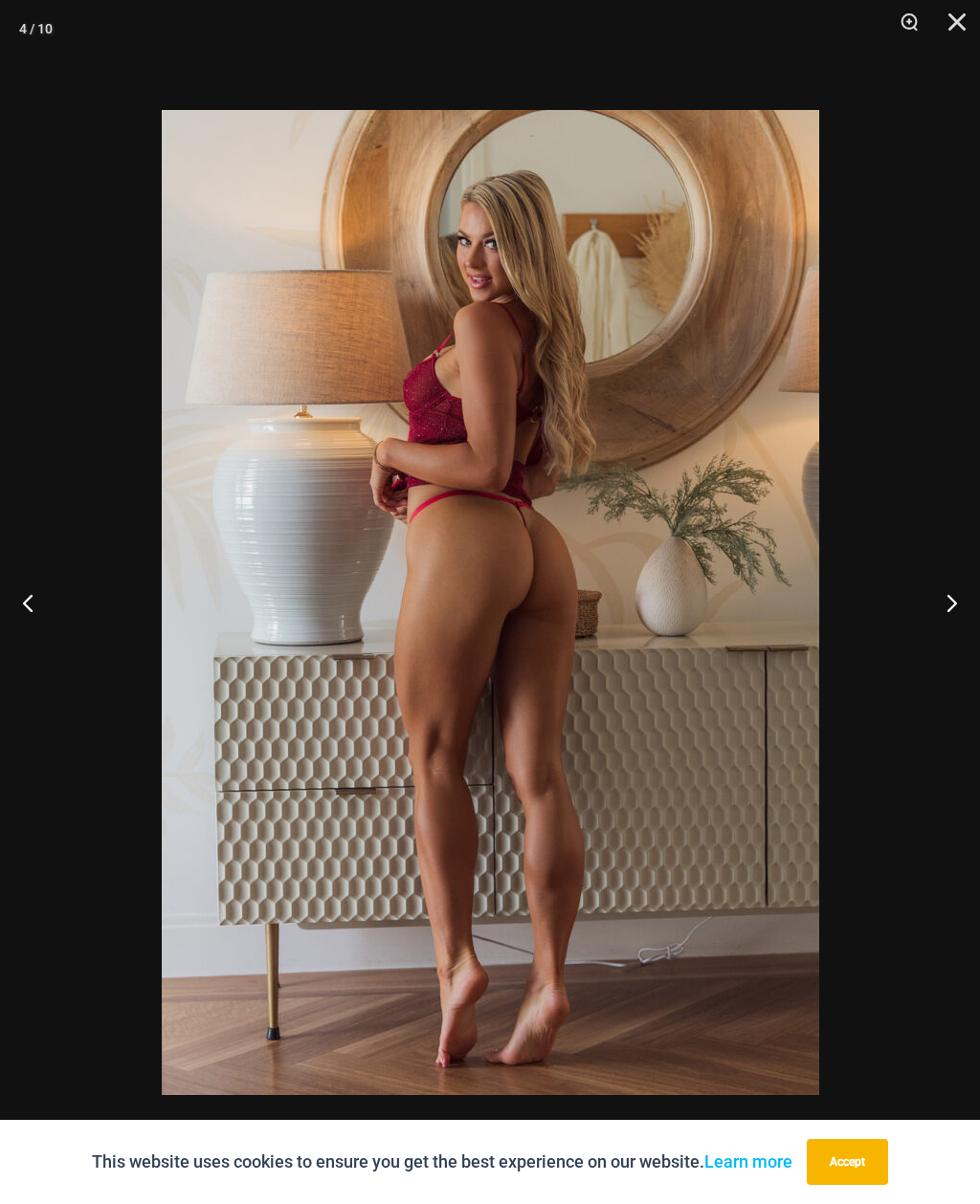
click at [937, 612] on button "Next" at bounding box center [944, 602] width 72 height 95
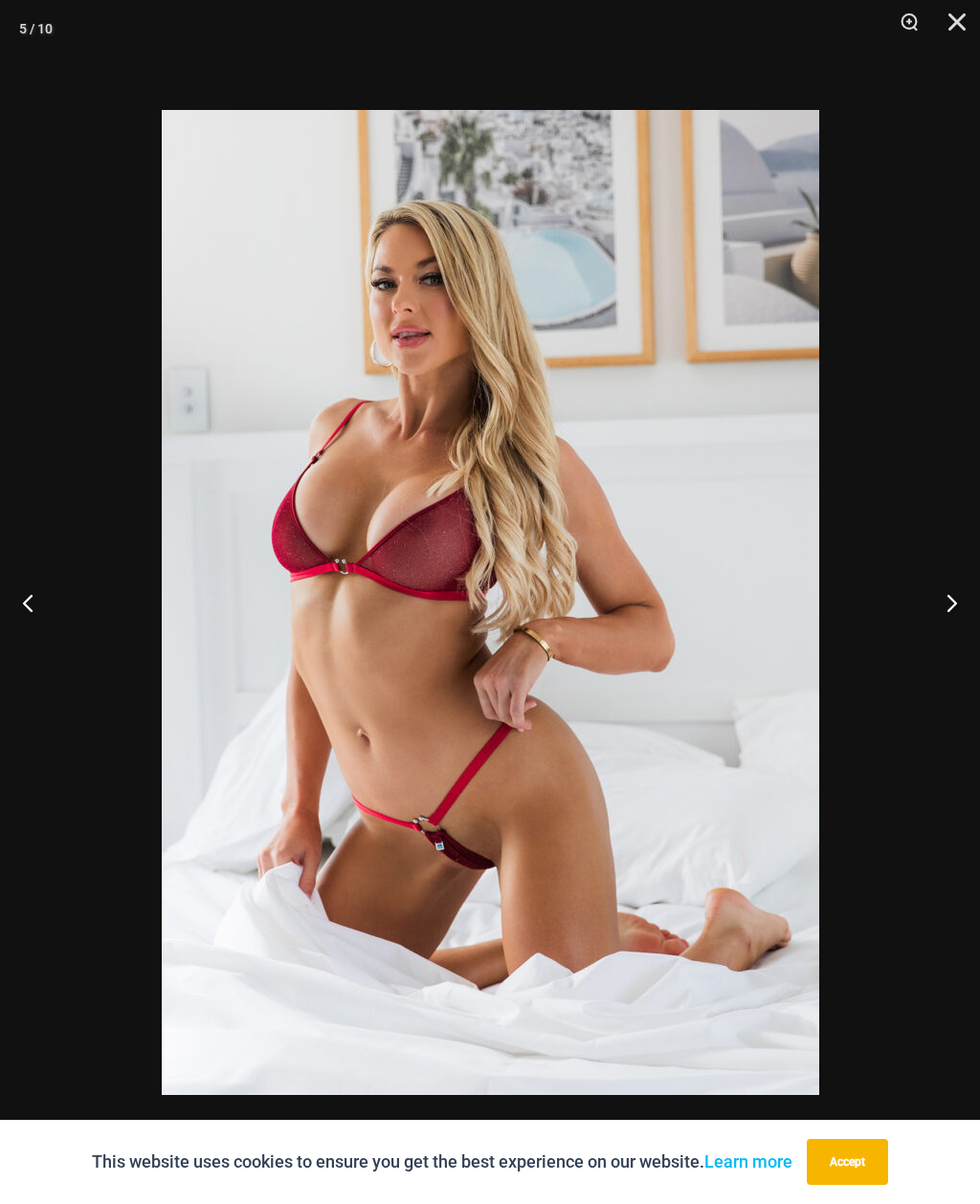
click at [930, 613] on button "Next" at bounding box center [944, 602] width 72 height 95
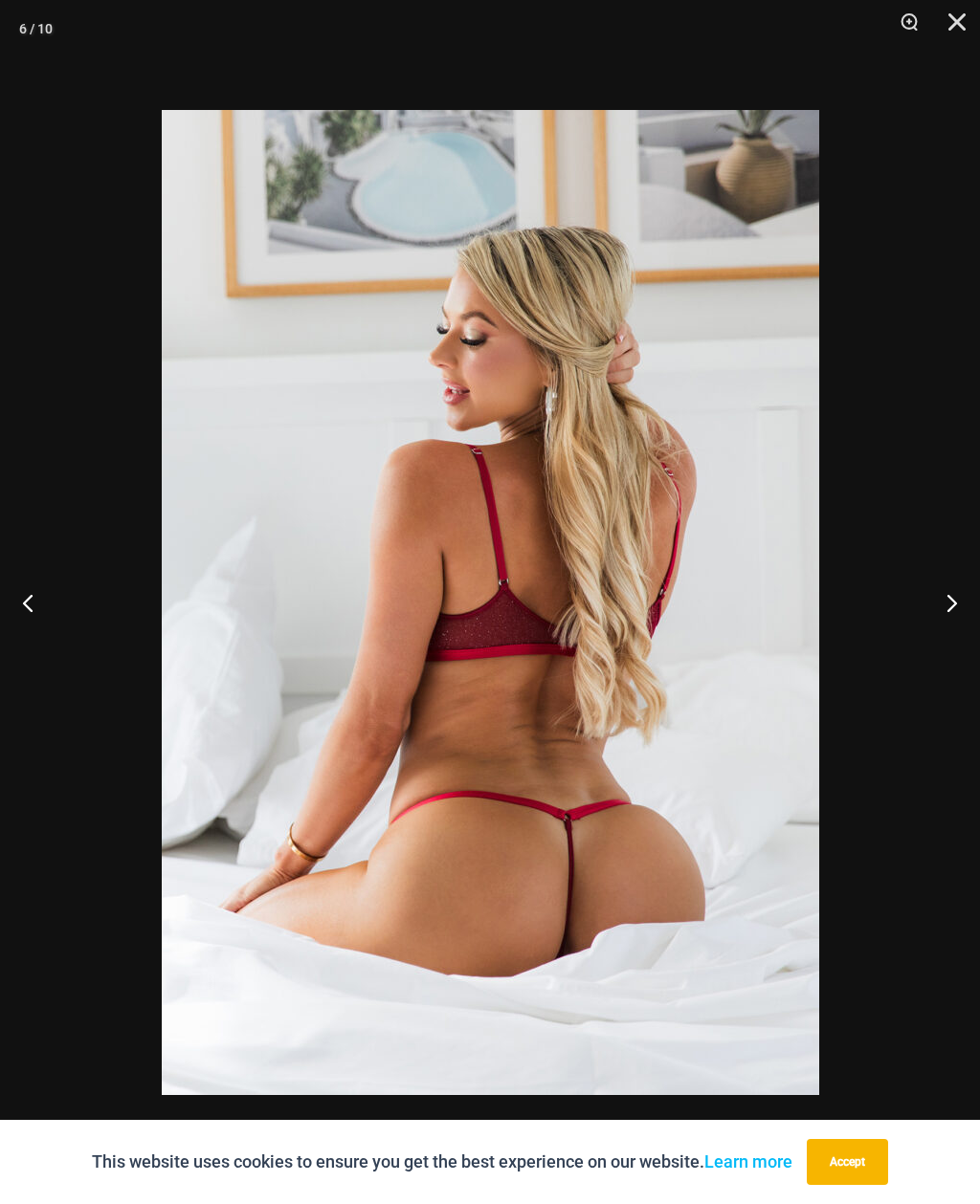
click at [933, 611] on button "Next" at bounding box center [944, 602] width 72 height 95
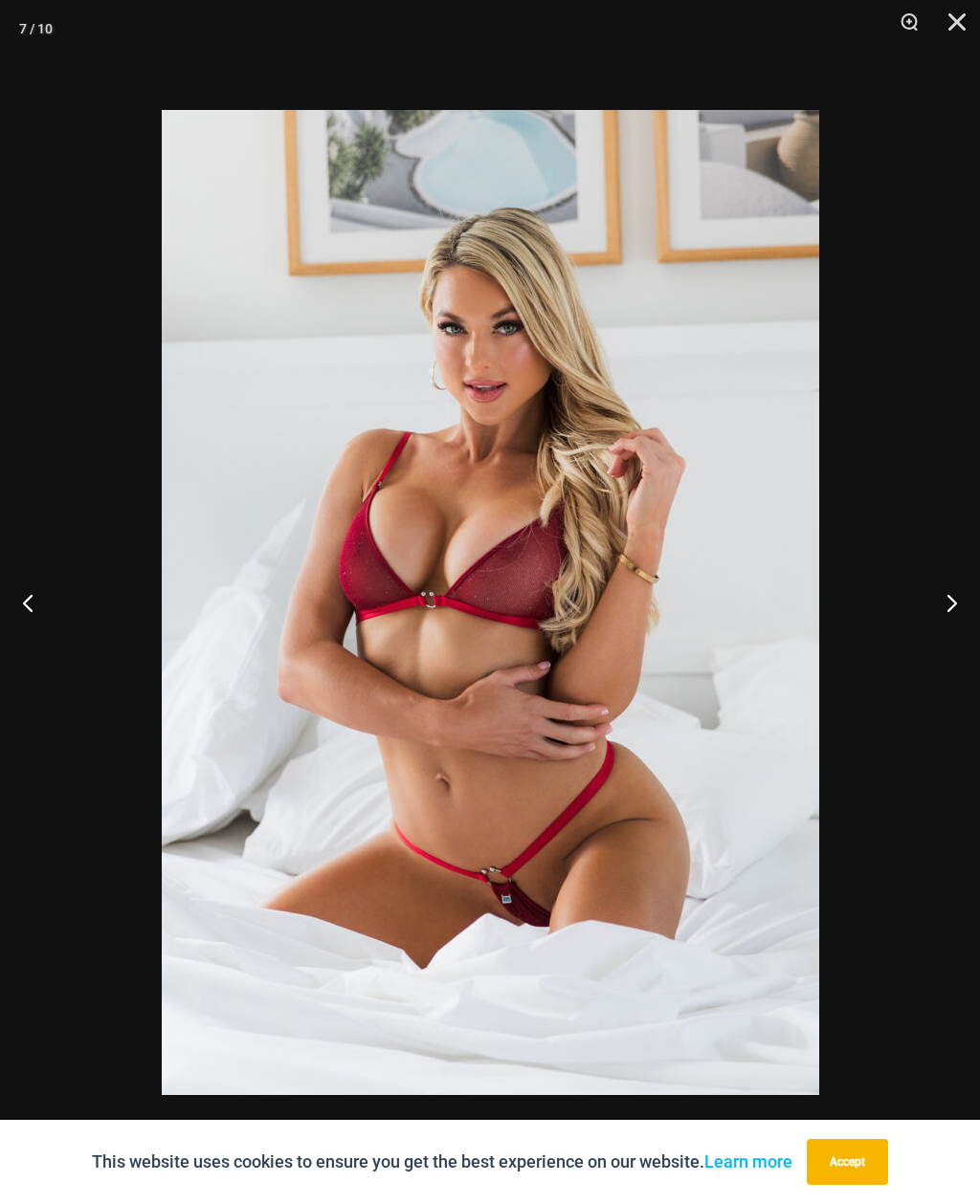
click at [951, 604] on button "Next" at bounding box center [944, 602] width 72 height 95
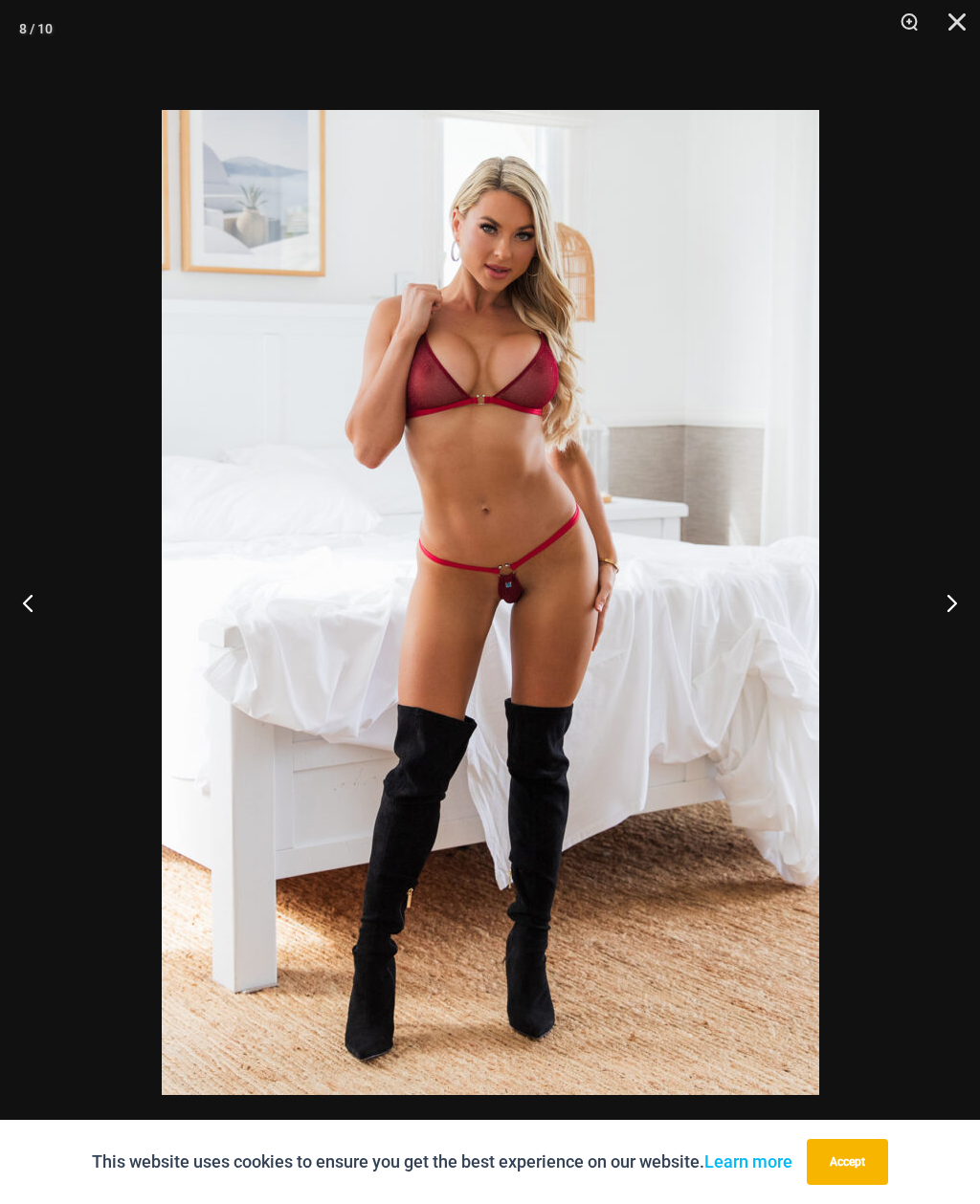
click at [940, 603] on button "Next" at bounding box center [944, 602] width 72 height 95
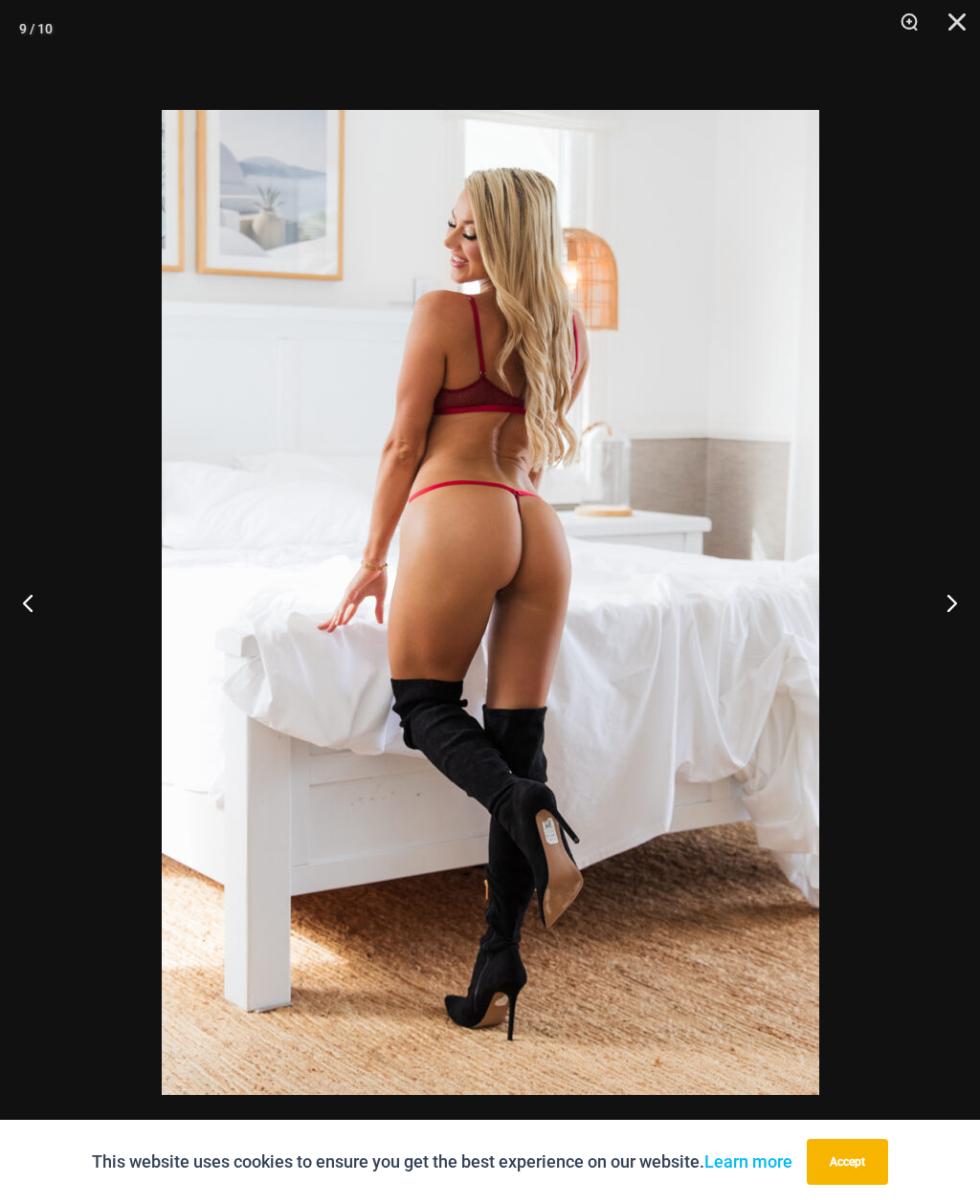
click at [939, 607] on button "Next" at bounding box center [944, 602] width 72 height 95
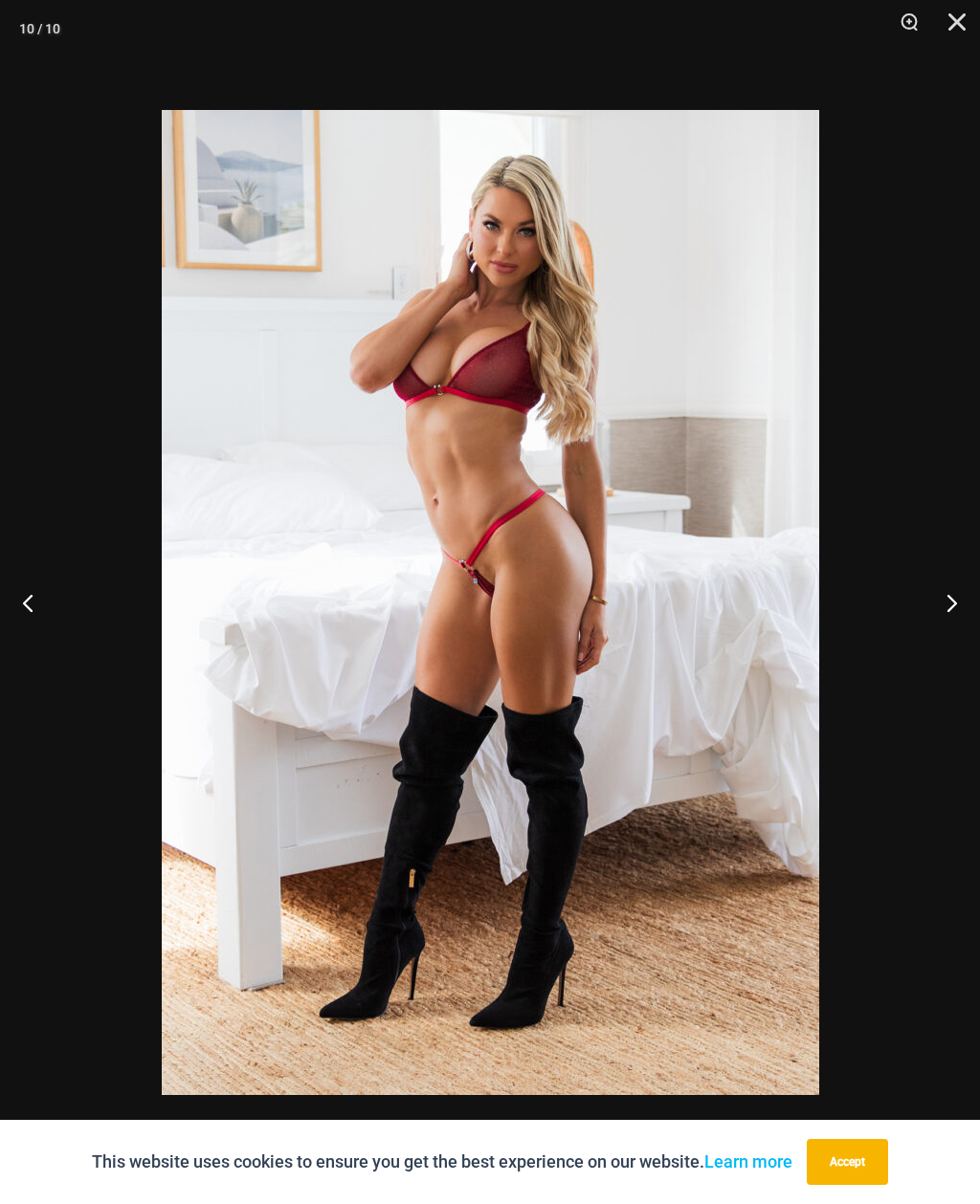
click at [947, 607] on button "Next" at bounding box center [944, 602] width 72 height 95
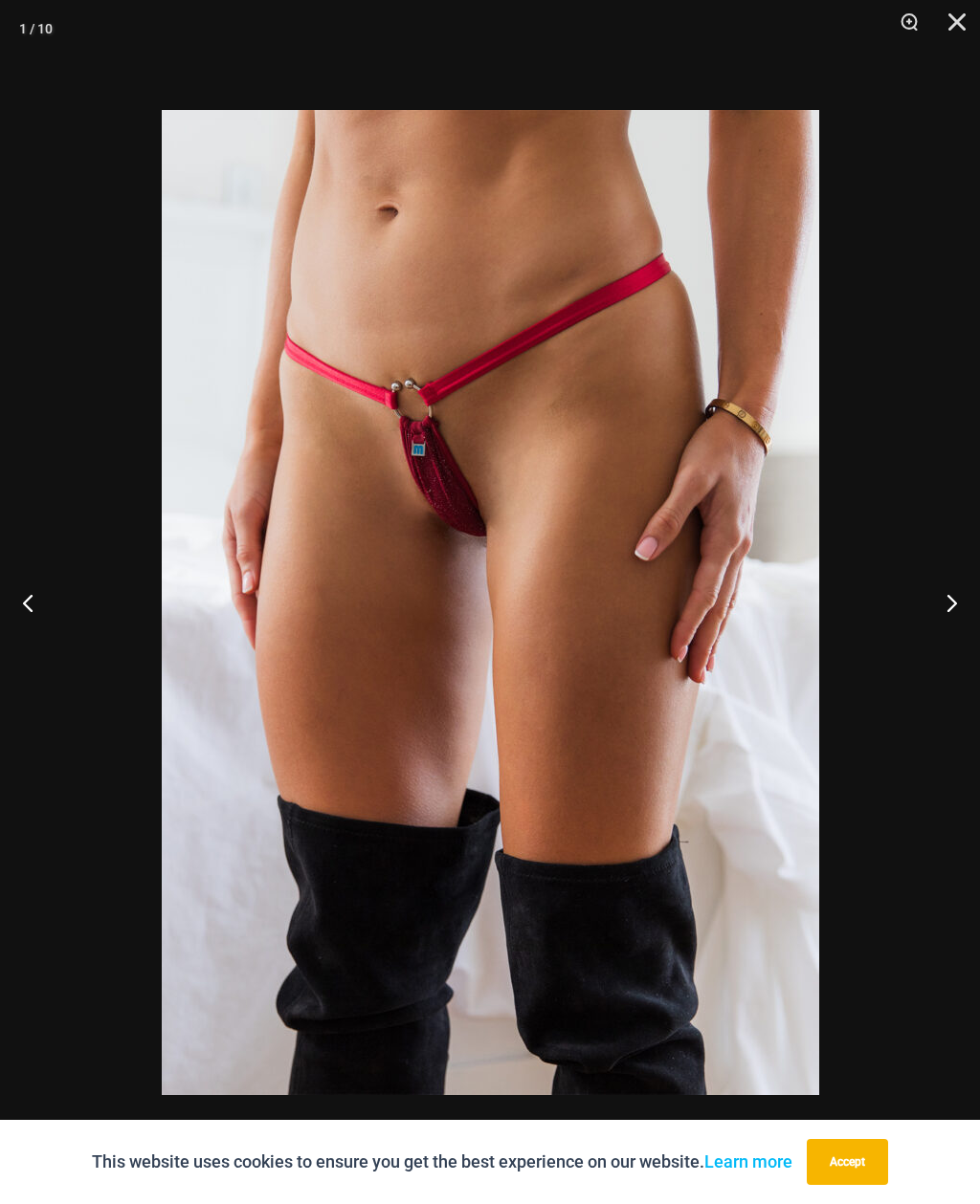
click at [936, 608] on button "Next" at bounding box center [944, 602] width 72 height 95
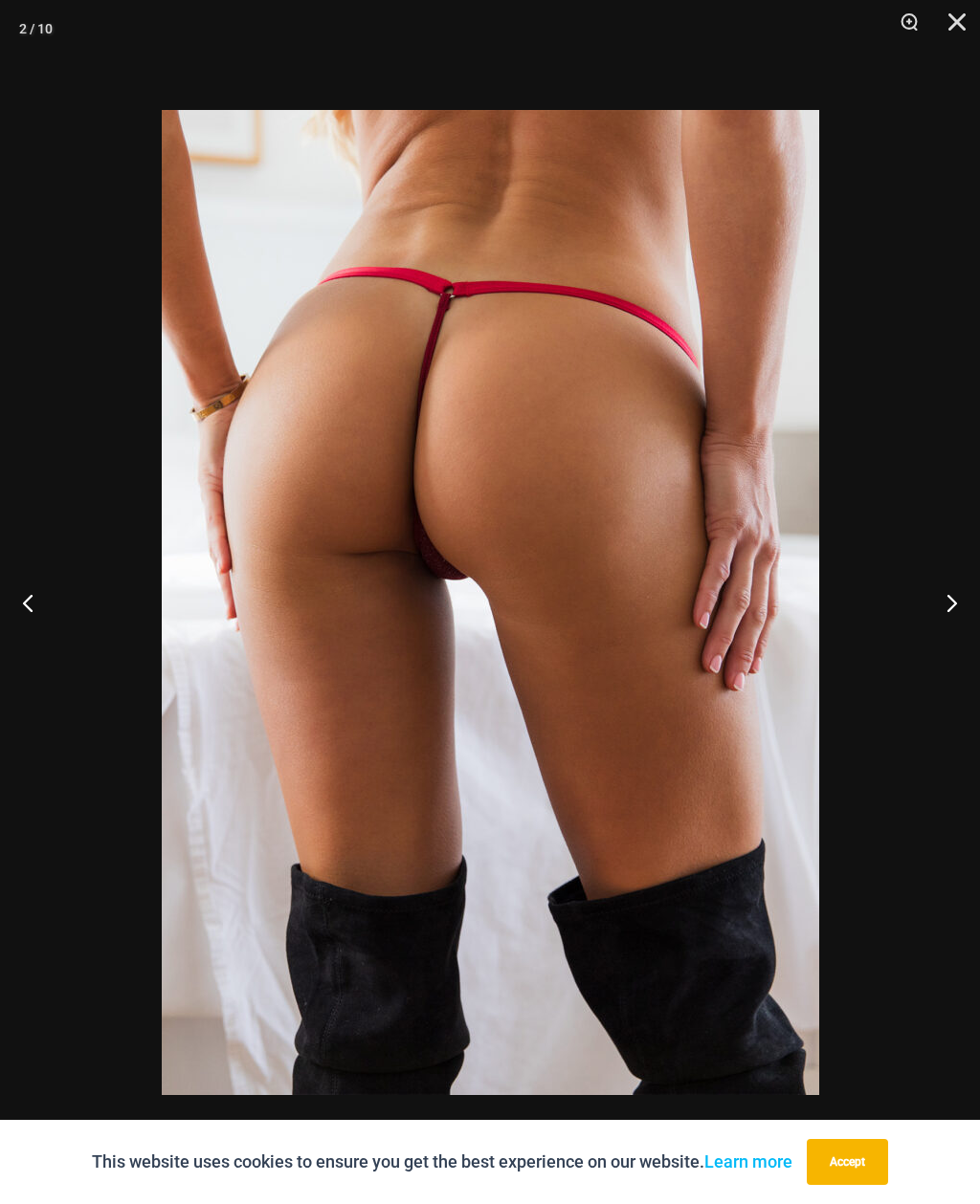
click at [947, 606] on button "Next" at bounding box center [944, 602] width 72 height 95
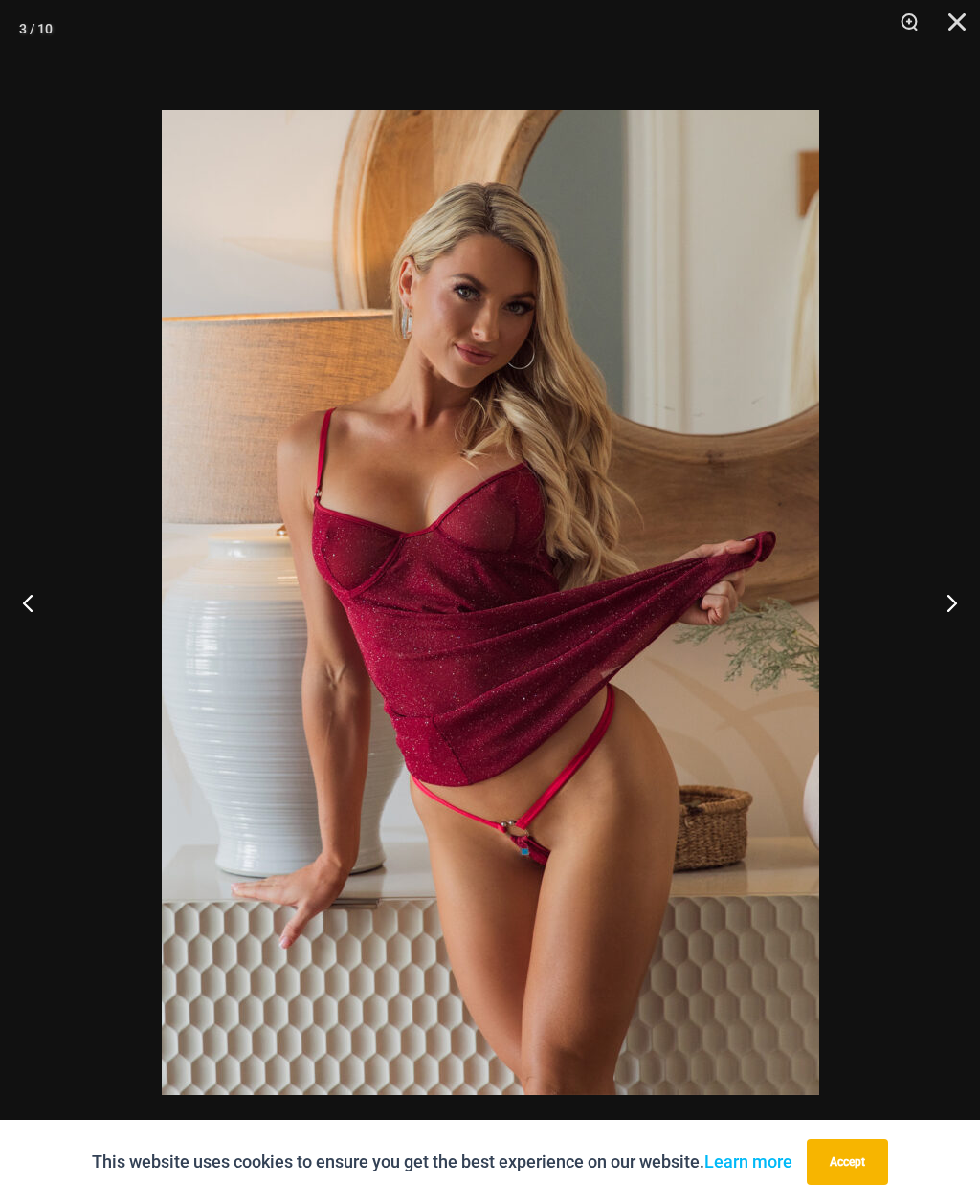
click at [949, 30] on button "Close" at bounding box center [950, 29] width 48 height 57
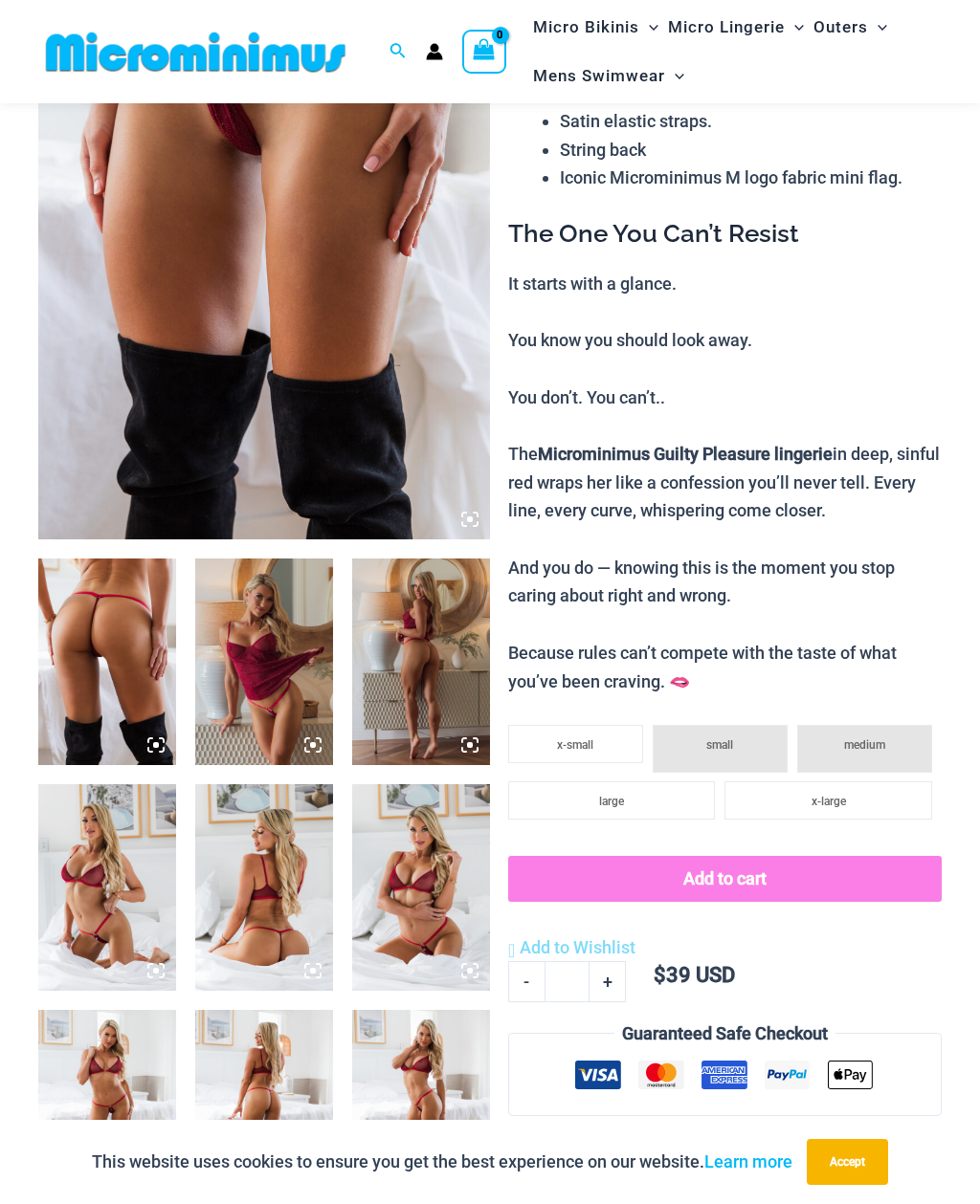
scroll to position [0, 0]
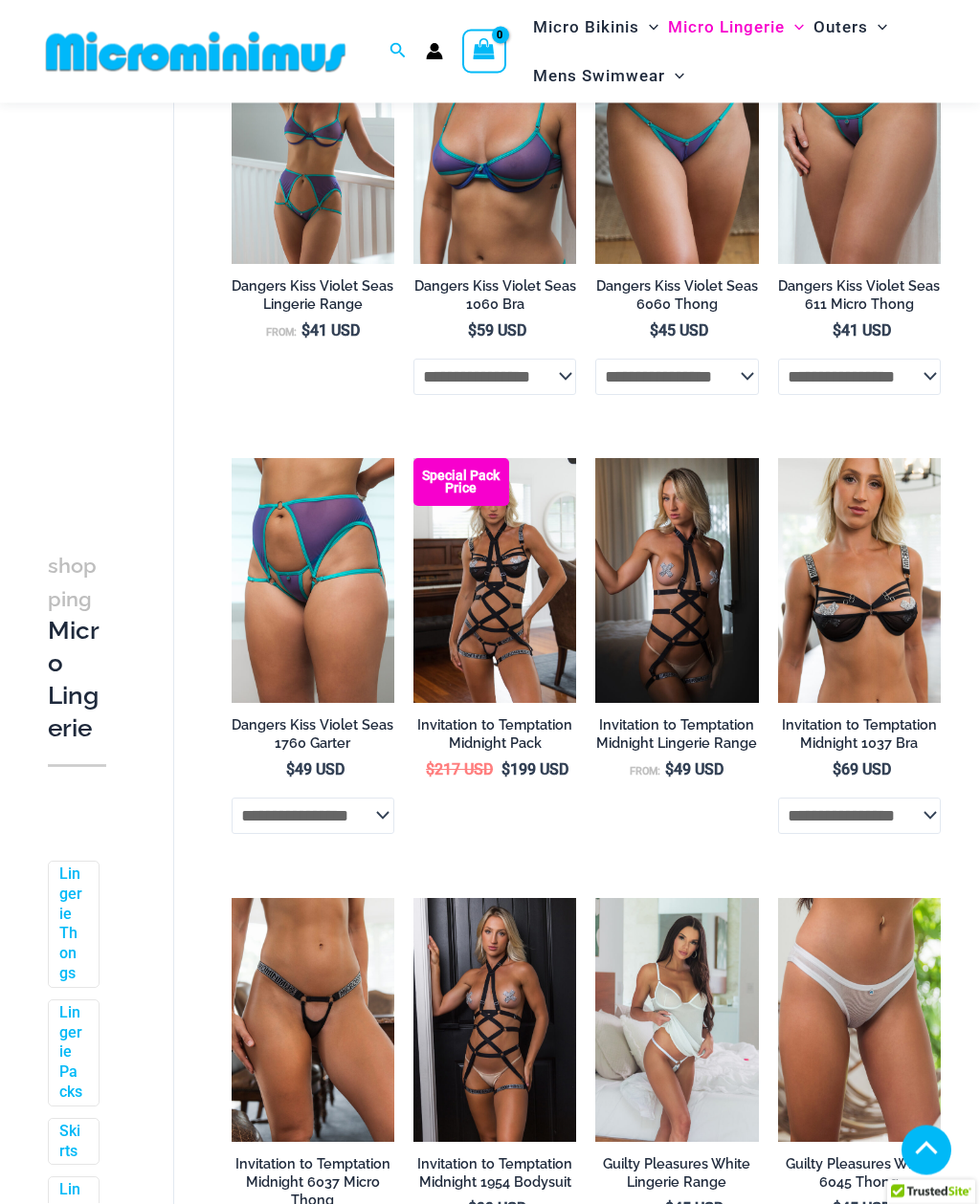
scroll to position [674, 0]
click at [778, 458] on img at bounding box center [778, 458] width 0 height 0
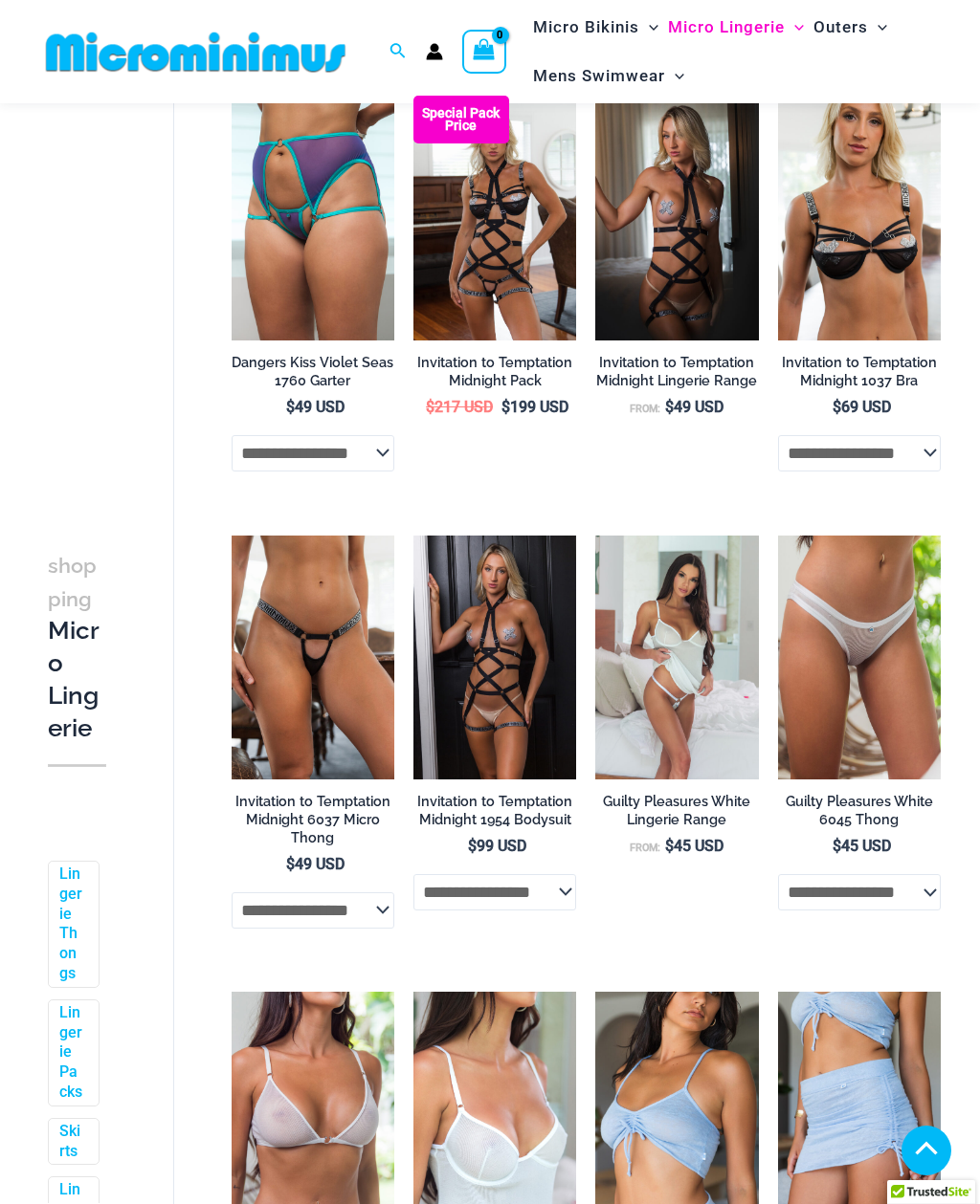
scroll to position [939, 0]
